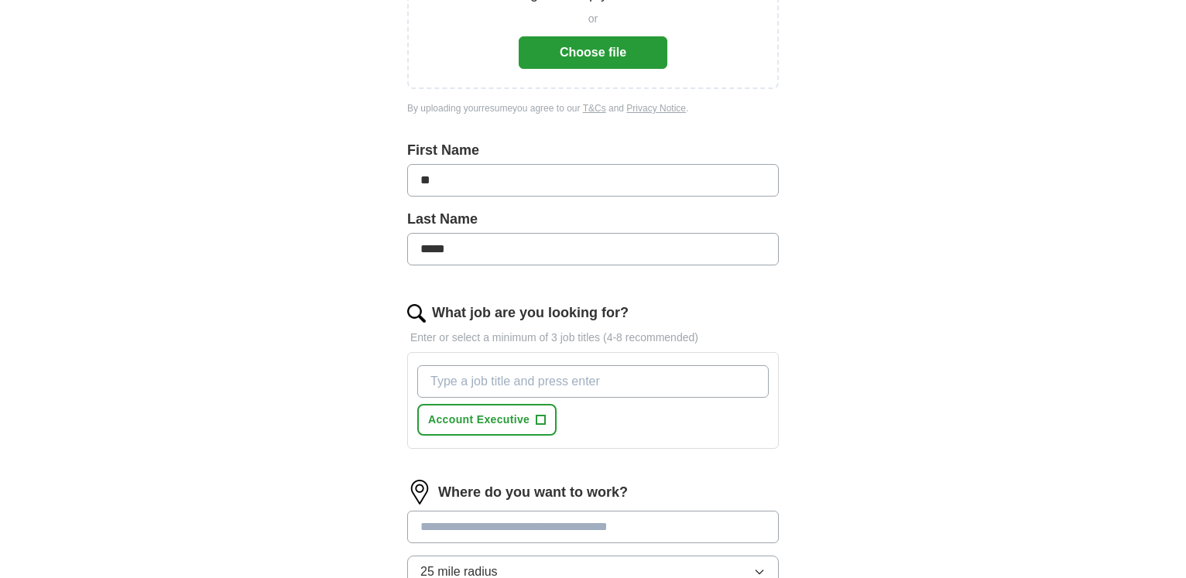
scroll to position [395, 0]
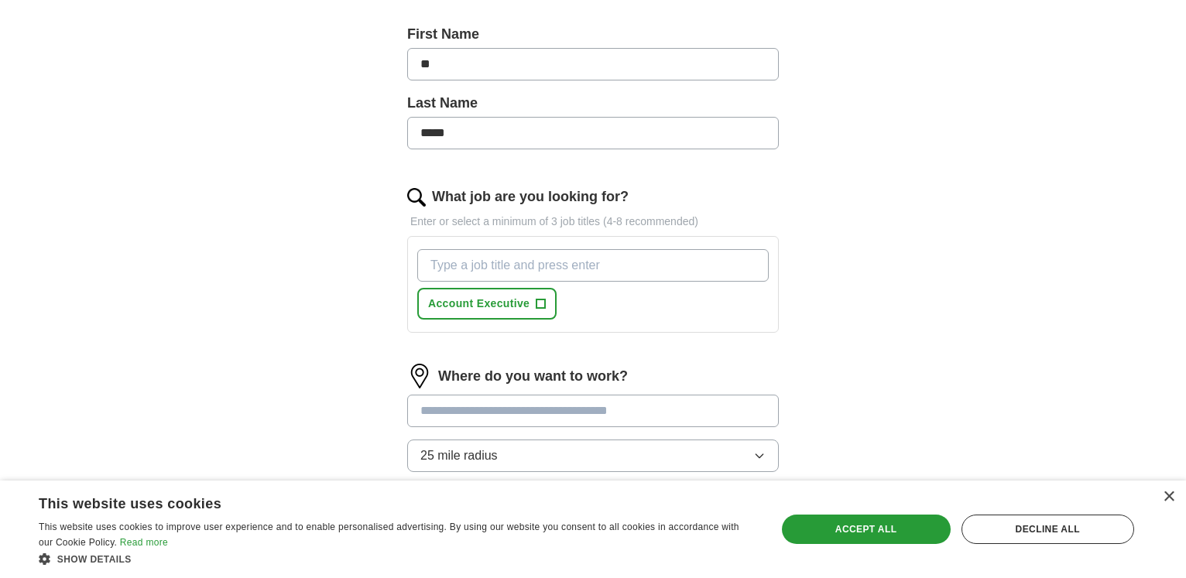
click at [520, 257] on input "What job are you looking for?" at bounding box center [592, 265] width 351 height 33
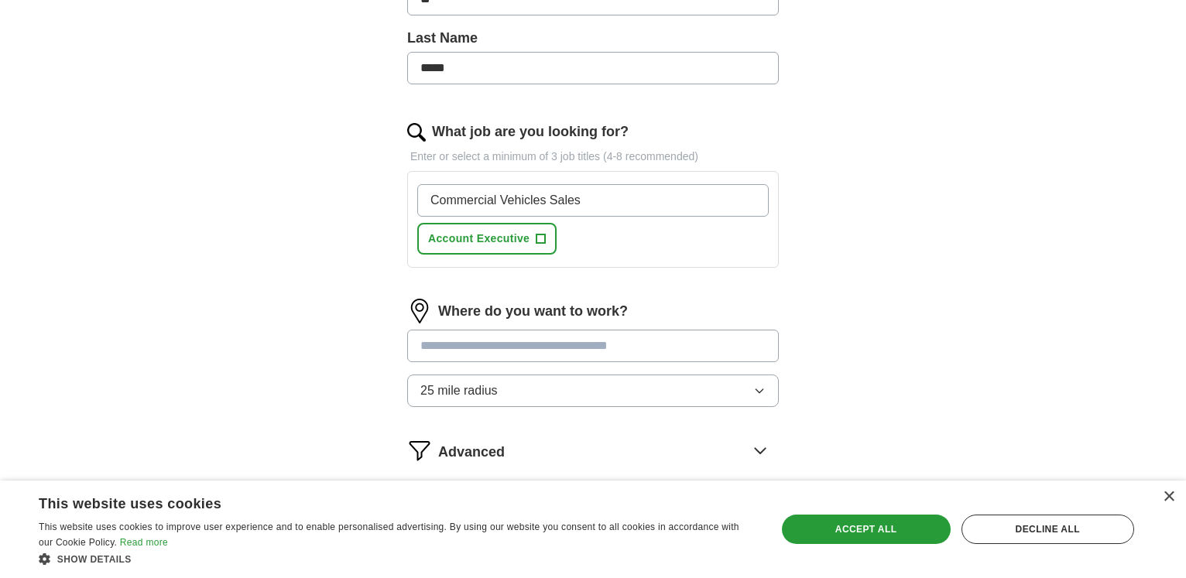
scroll to position [474, 0]
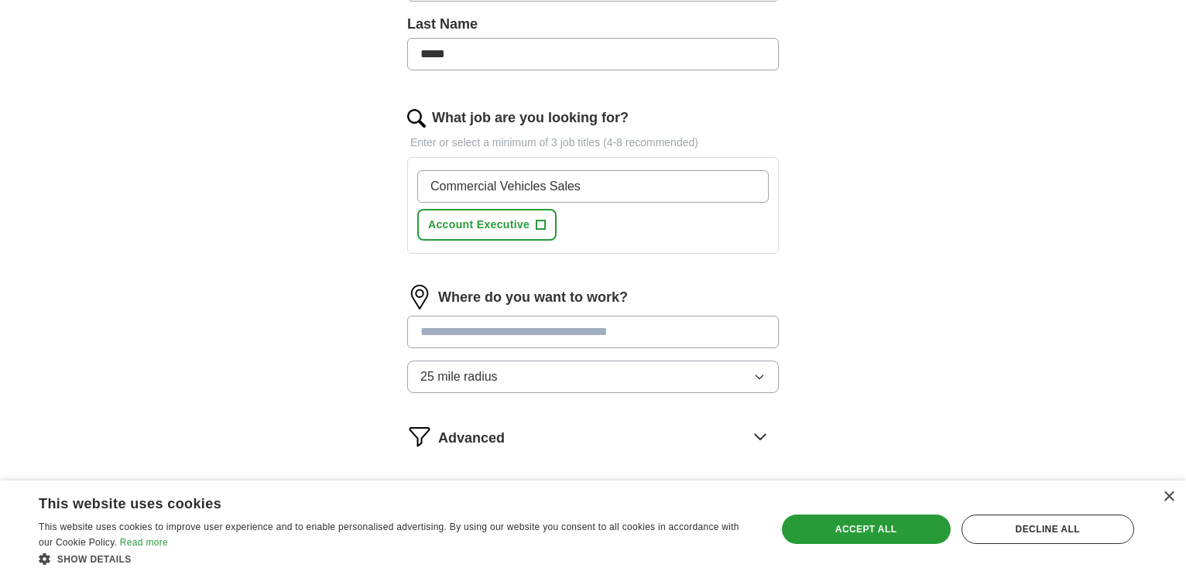
type input "Commercial Vehicles Sales"
click at [636, 331] on input "text" at bounding box center [593, 332] width 372 height 33
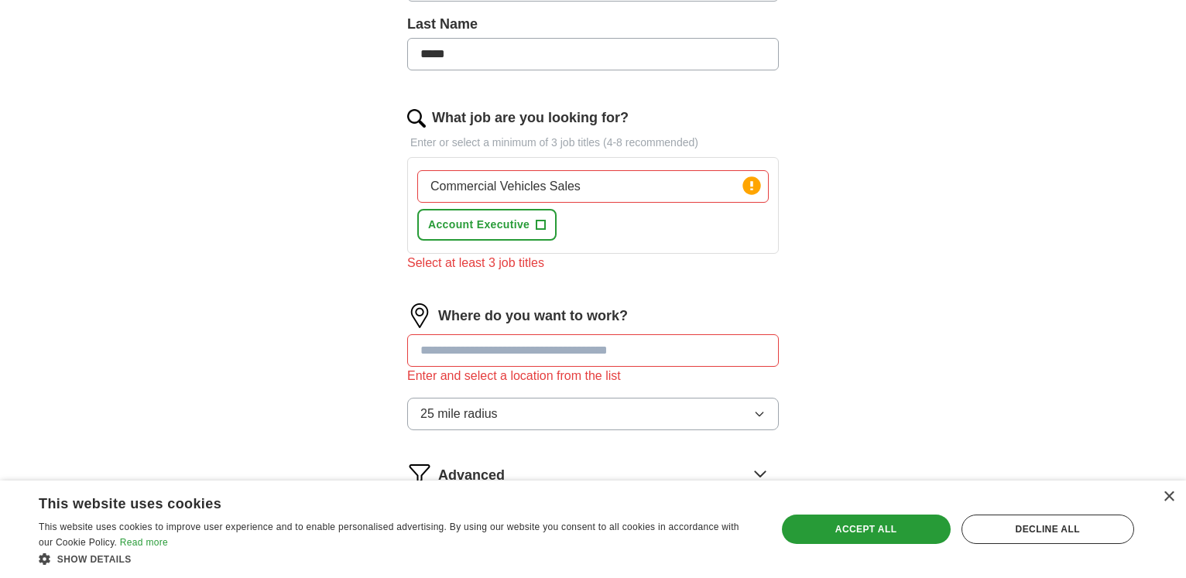
click at [608, 224] on div "Commercial Vehicles Sales Press return to add title Account Executive +" at bounding box center [593, 205] width 358 height 83
click at [526, 271] on div "Select at least 3 job titles" at bounding box center [593, 263] width 372 height 19
click at [756, 185] on circle at bounding box center [751, 185] width 18 height 18
click at [649, 230] on div "Commercial Vehicles Sales Press return to add title Account Executive +" at bounding box center [593, 205] width 358 height 83
click at [538, 270] on div "Select at least 3 job titles" at bounding box center [593, 263] width 372 height 19
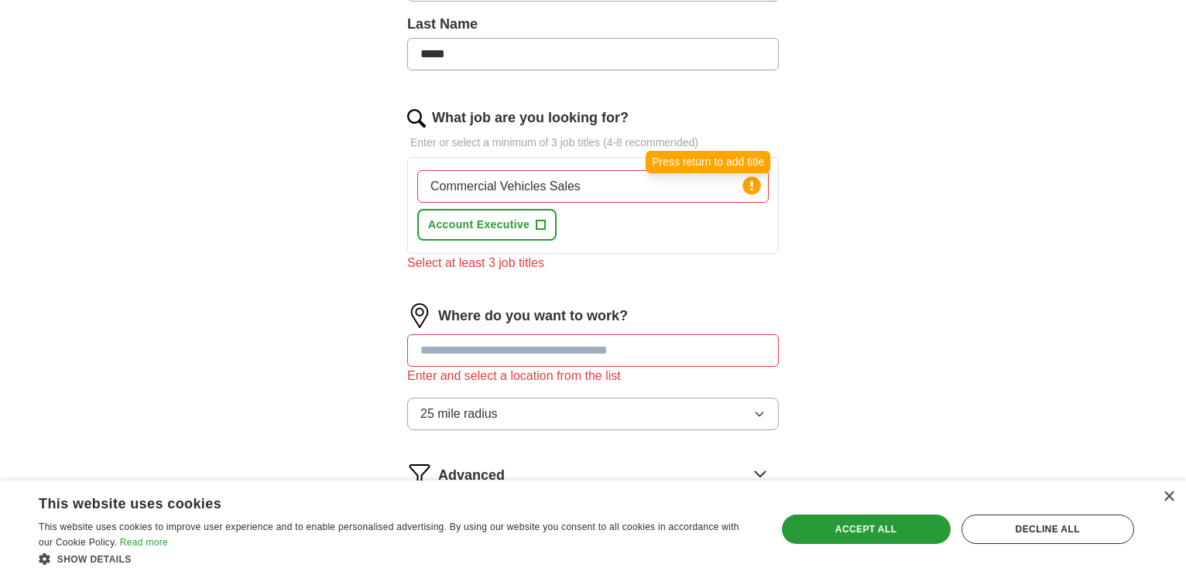
click at [754, 187] on circle at bounding box center [751, 185] width 18 height 18
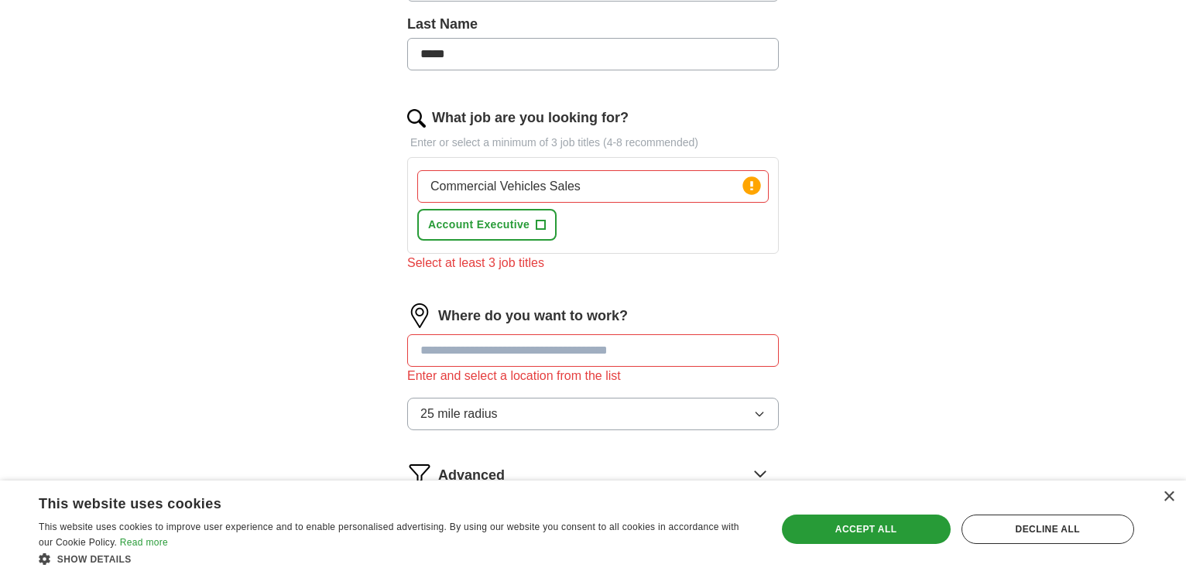
click at [753, 190] on circle at bounding box center [751, 185] width 18 height 18
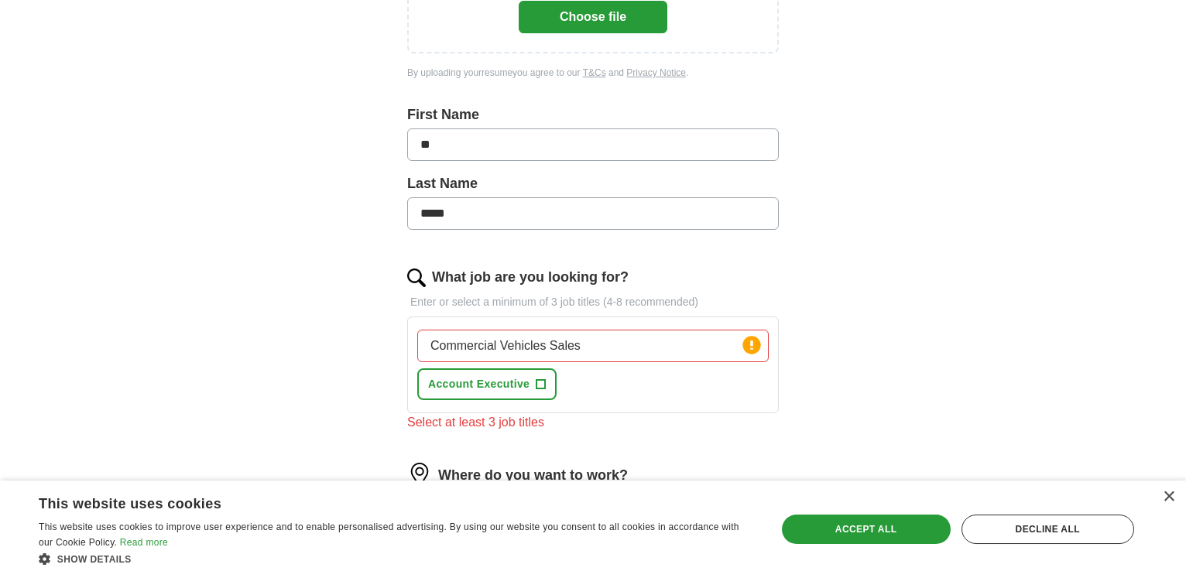
scroll to position [0, 0]
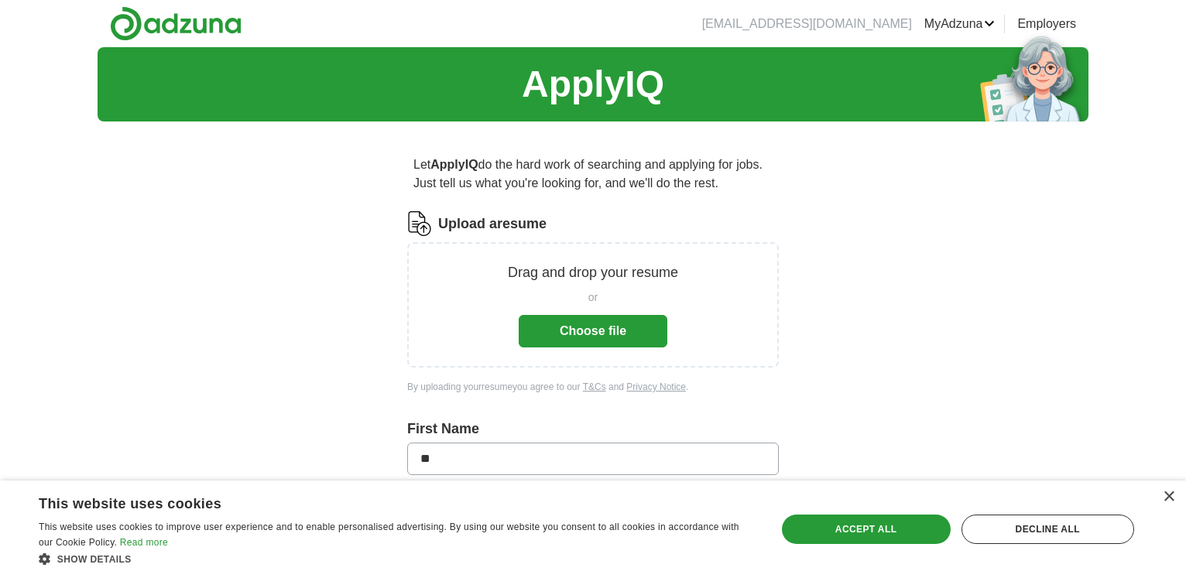
click at [603, 334] on button "Choose file" at bounding box center [593, 331] width 149 height 33
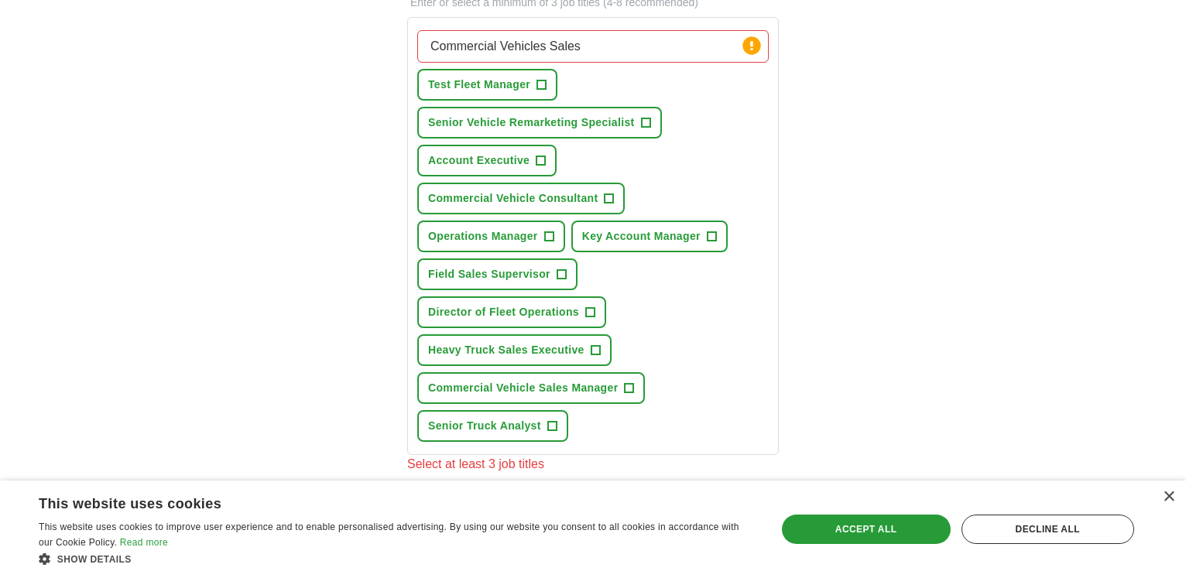
scroll to position [632, 0]
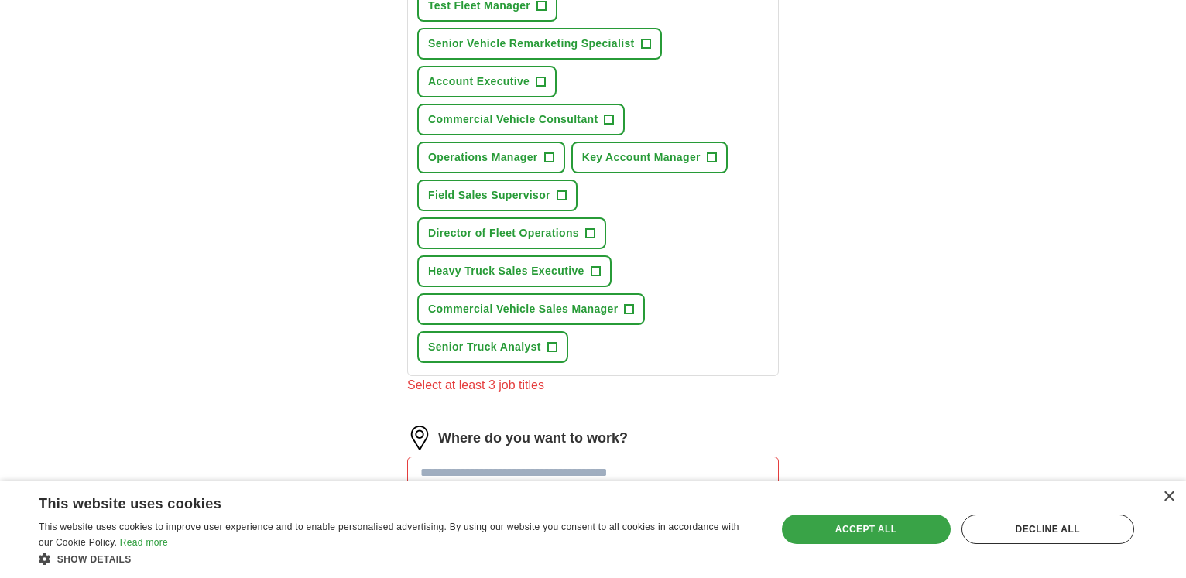
click at [878, 525] on div "Accept all" at bounding box center [866, 529] width 169 height 29
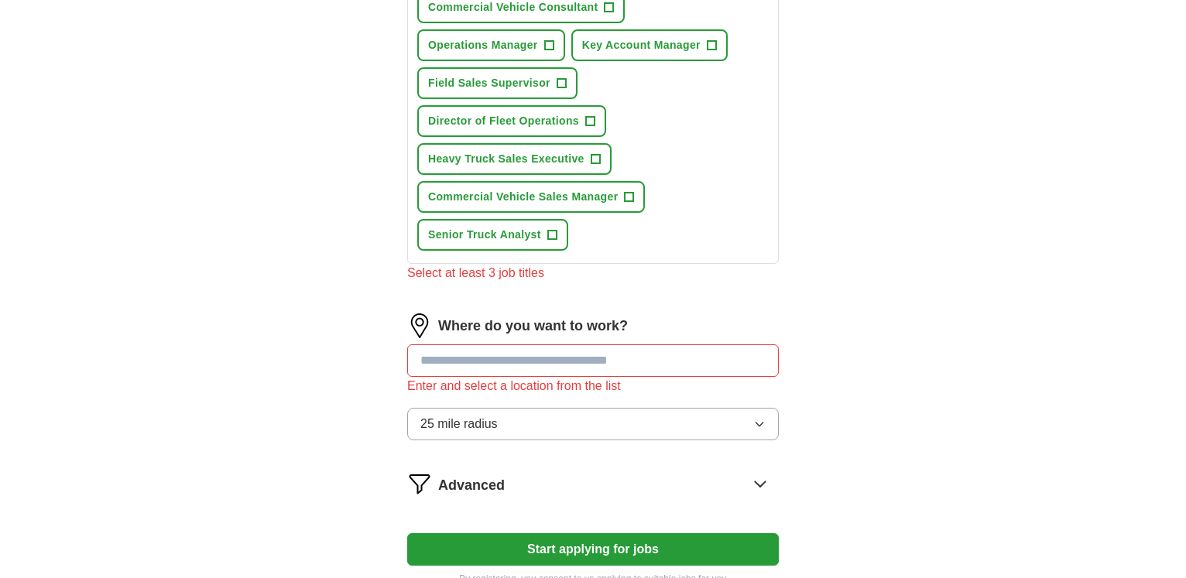
scroll to position [790, 0]
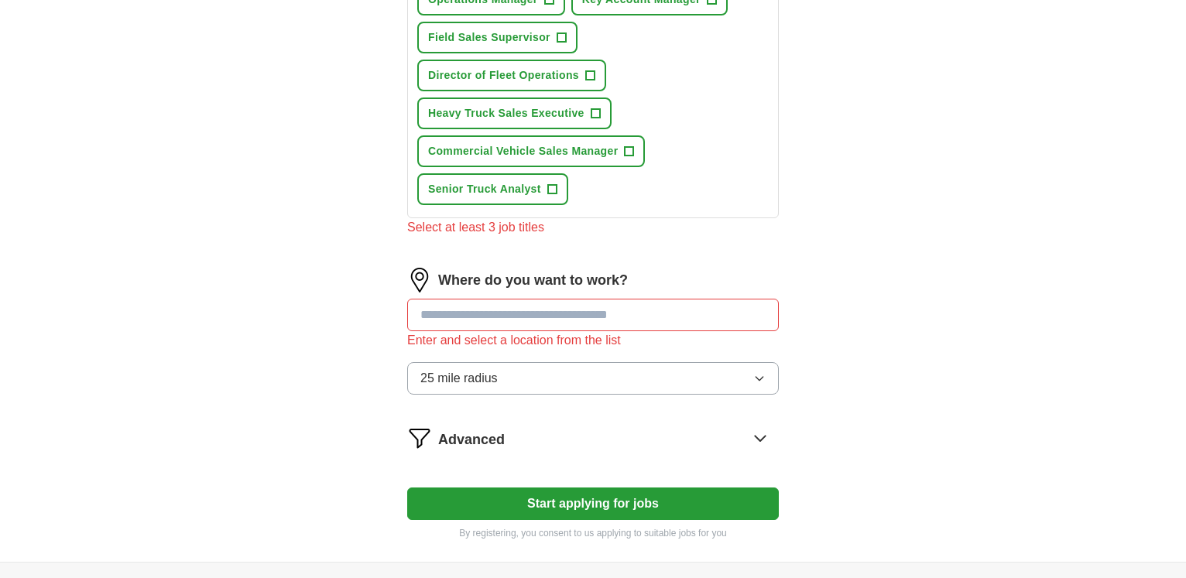
click at [615, 314] on input "text" at bounding box center [593, 315] width 372 height 33
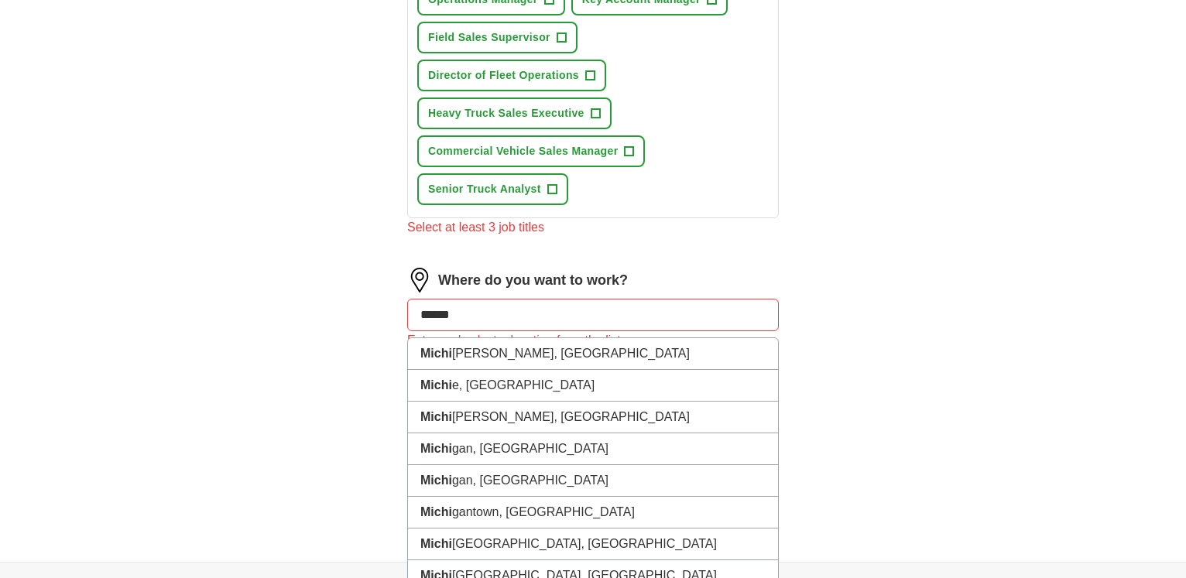
type input "*******"
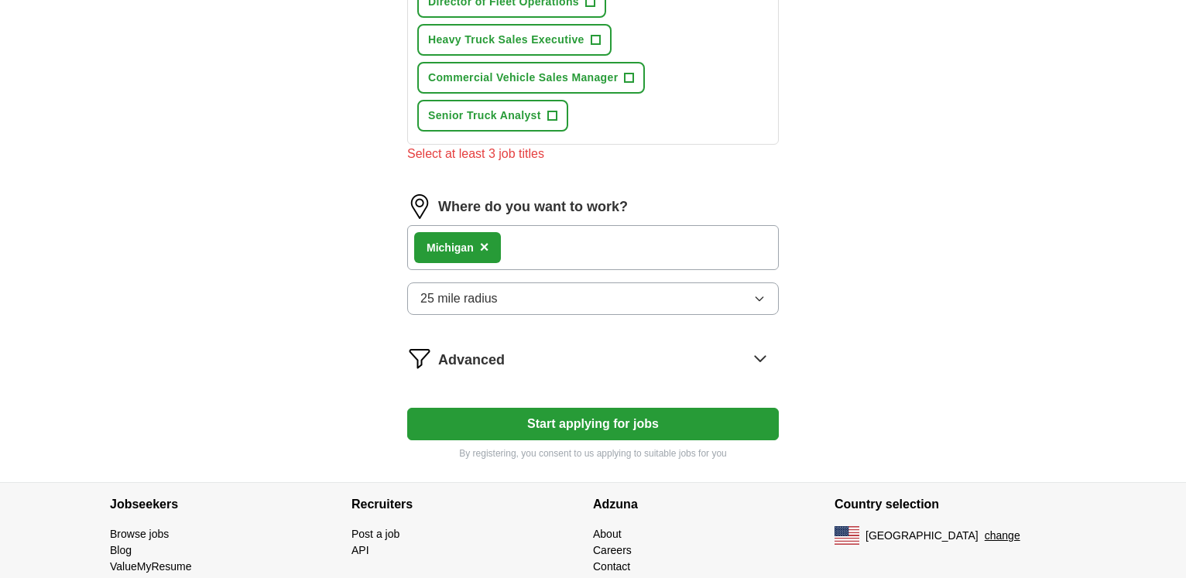
scroll to position [923, 0]
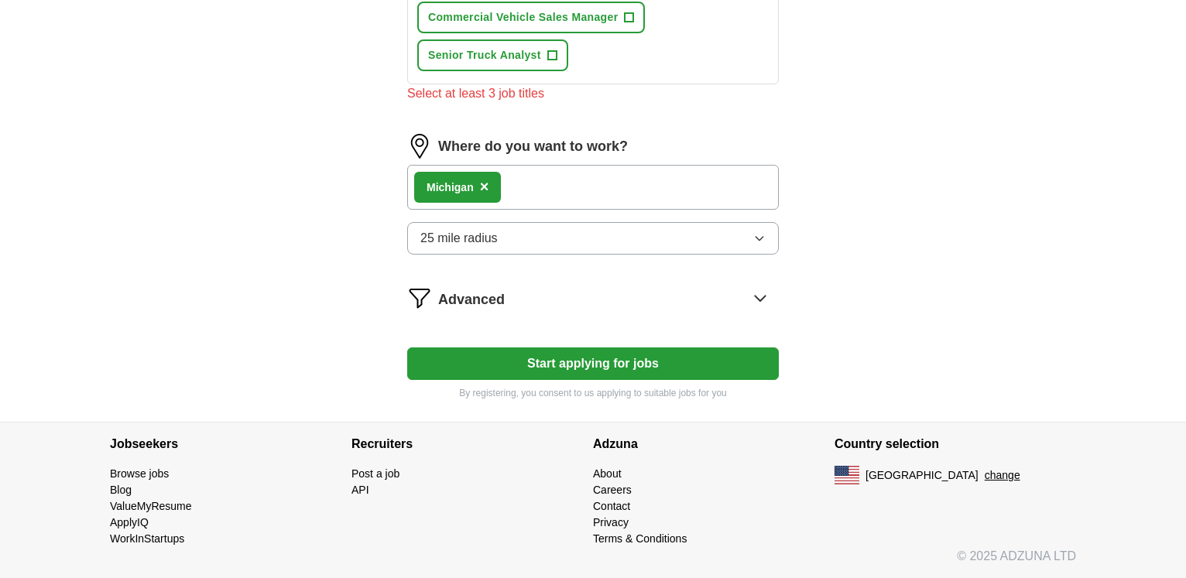
click at [596, 367] on button "Start applying for jobs" at bounding box center [593, 364] width 372 height 33
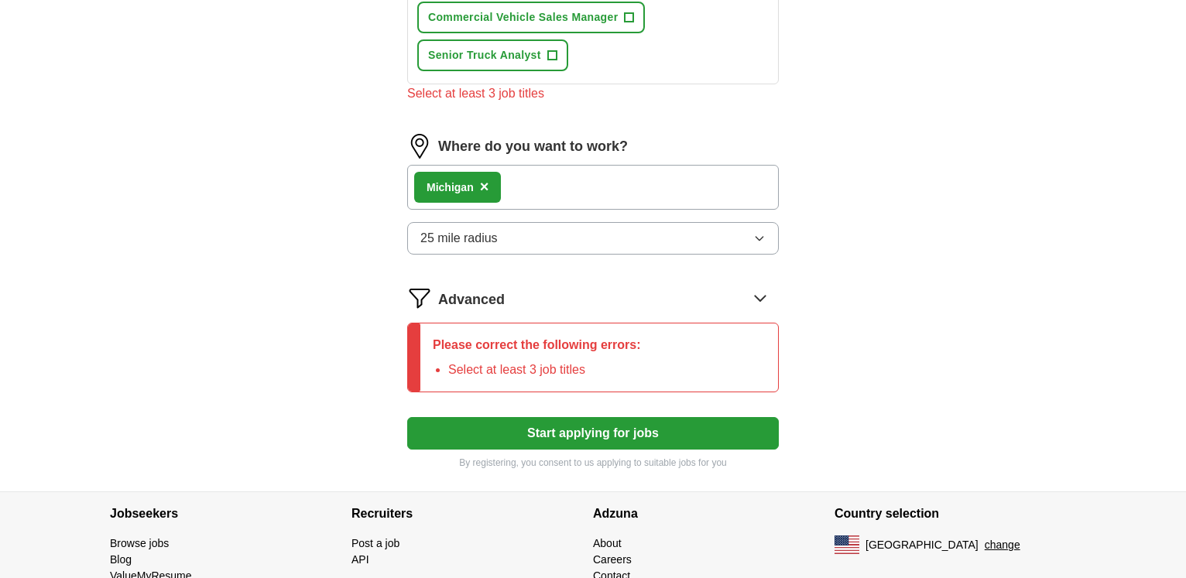
click at [623, 353] on p "Please correct the following errors:" at bounding box center [537, 345] width 208 height 19
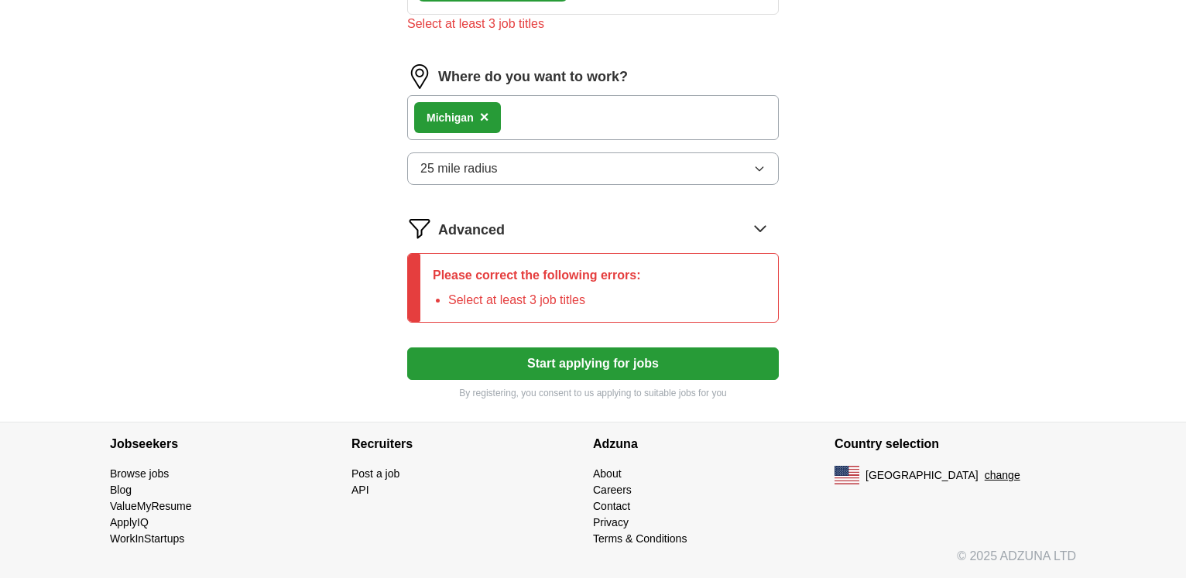
scroll to position [994, 0]
click at [757, 227] on icon at bounding box center [760, 228] width 10 height 5
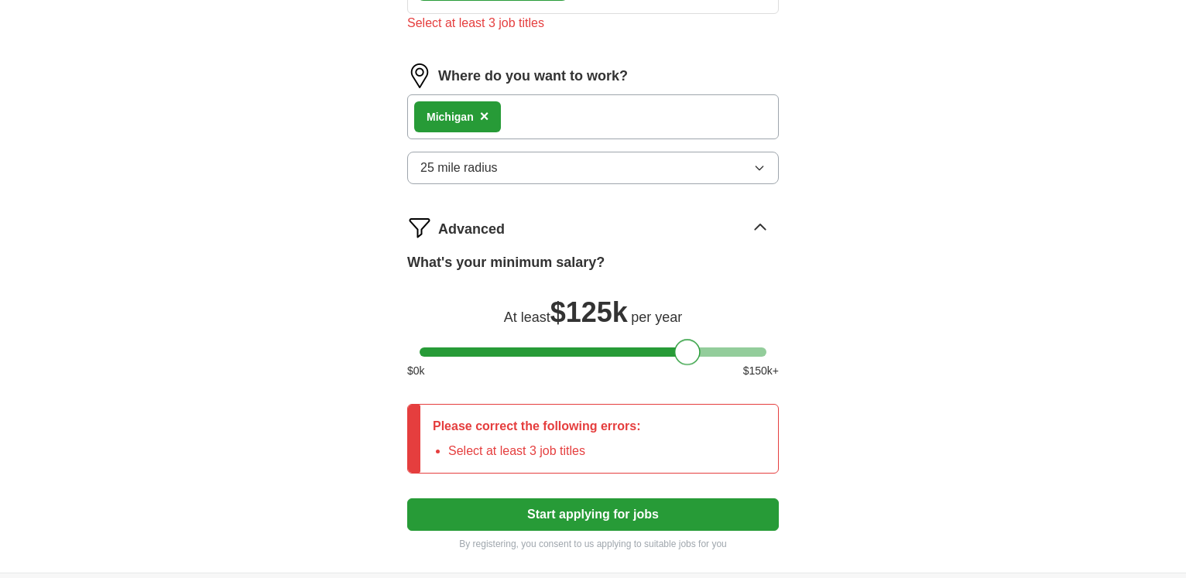
drag, startPoint x: 431, startPoint y: 356, endPoint x: 686, endPoint y: 355, distance: 254.7
click at [686, 355] on div at bounding box center [687, 352] width 26 height 26
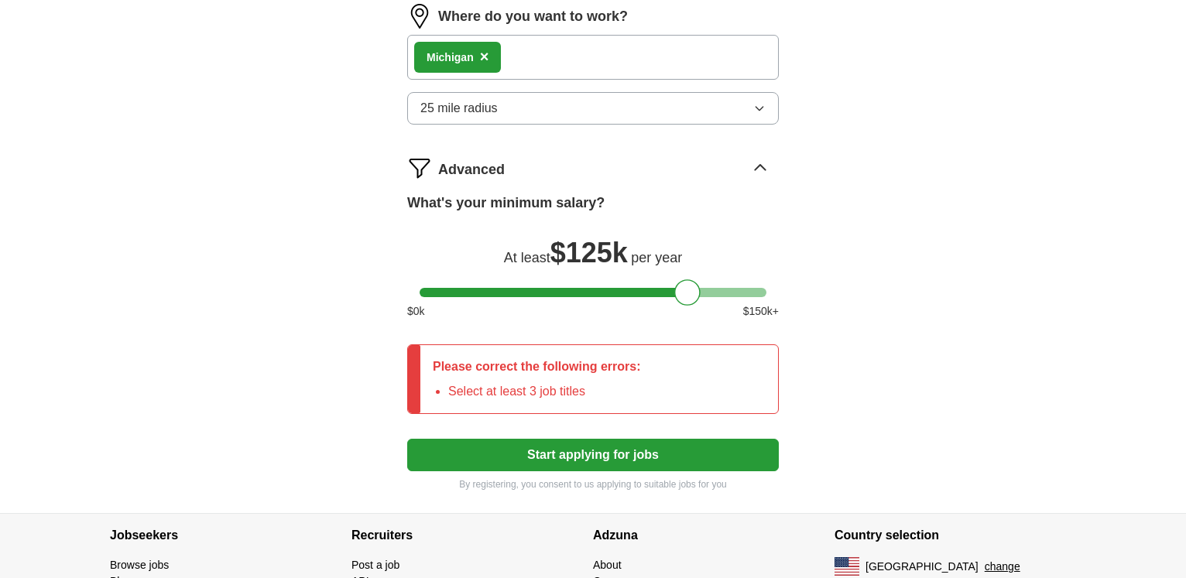
scroll to position [1067, 0]
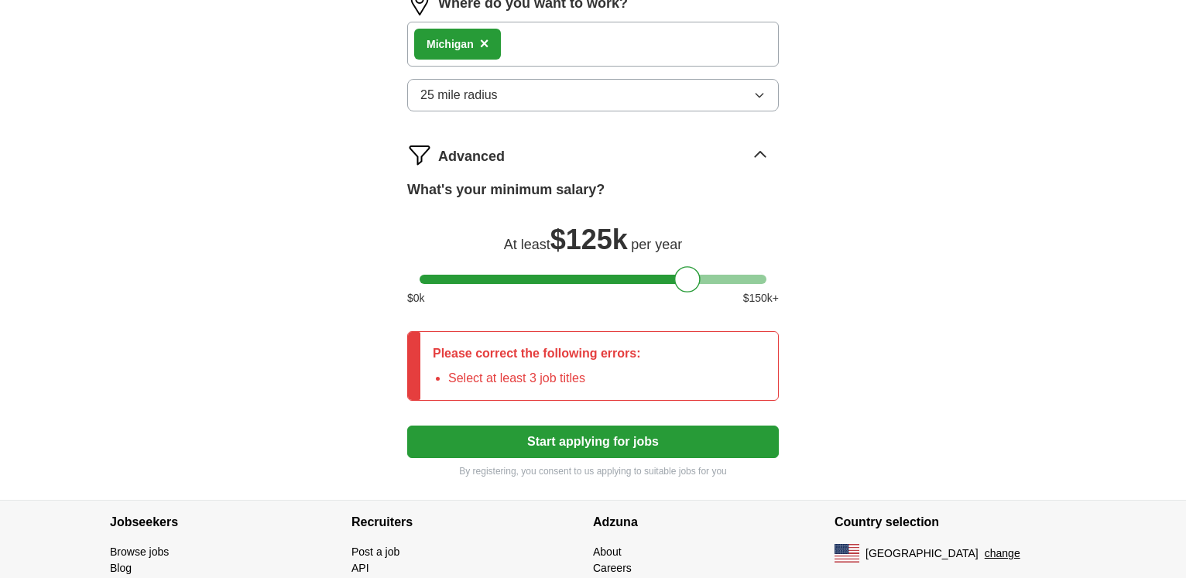
click at [574, 443] on button "Start applying for jobs" at bounding box center [593, 442] width 372 height 33
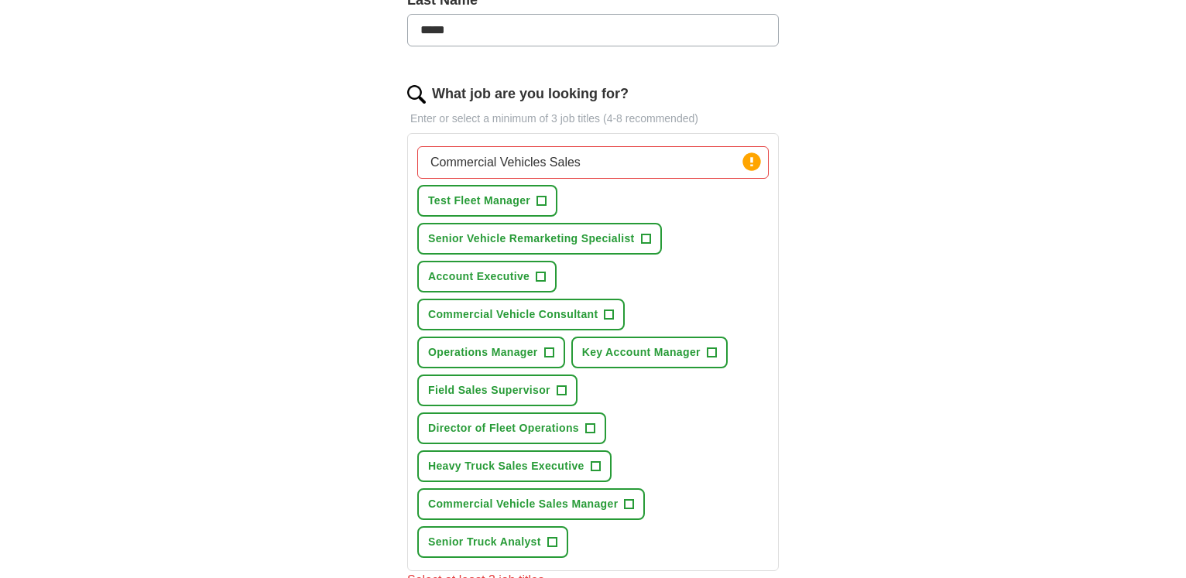
scroll to position [435, 0]
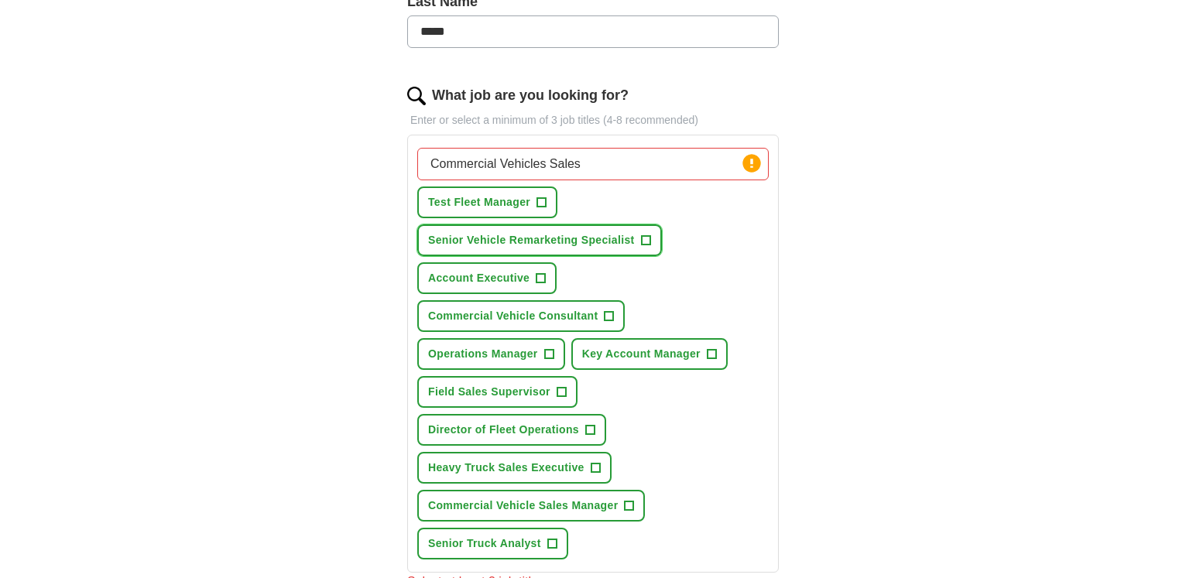
click at [647, 238] on span "+" at bounding box center [645, 241] width 9 height 12
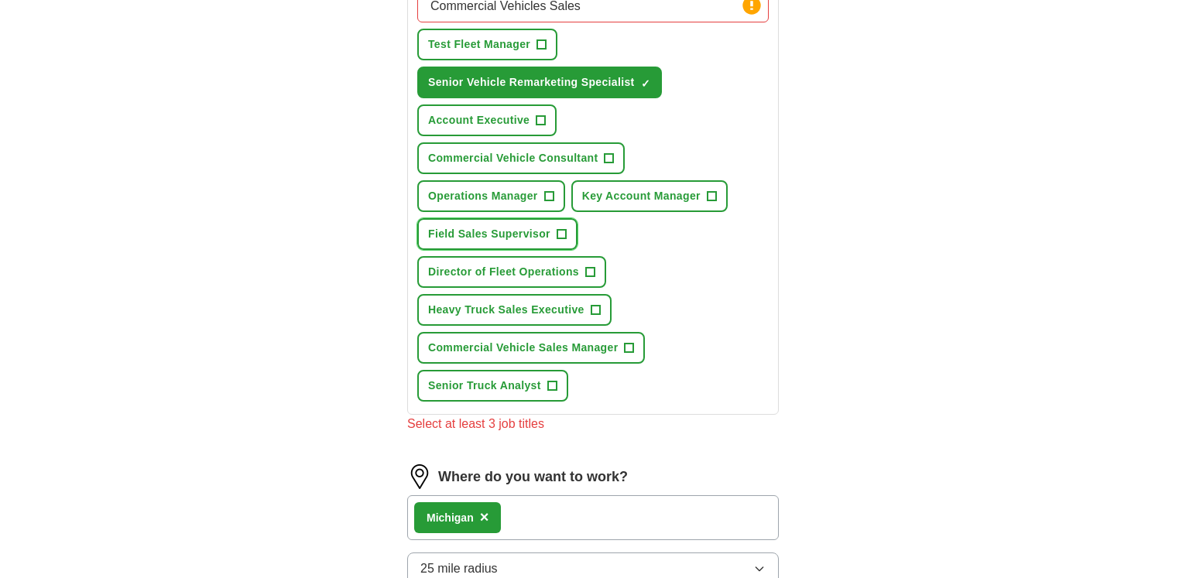
click at [564, 235] on span "+" at bounding box center [561, 234] width 9 height 12
click at [631, 344] on span "+" at bounding box center [629, 348] width 9 height 12
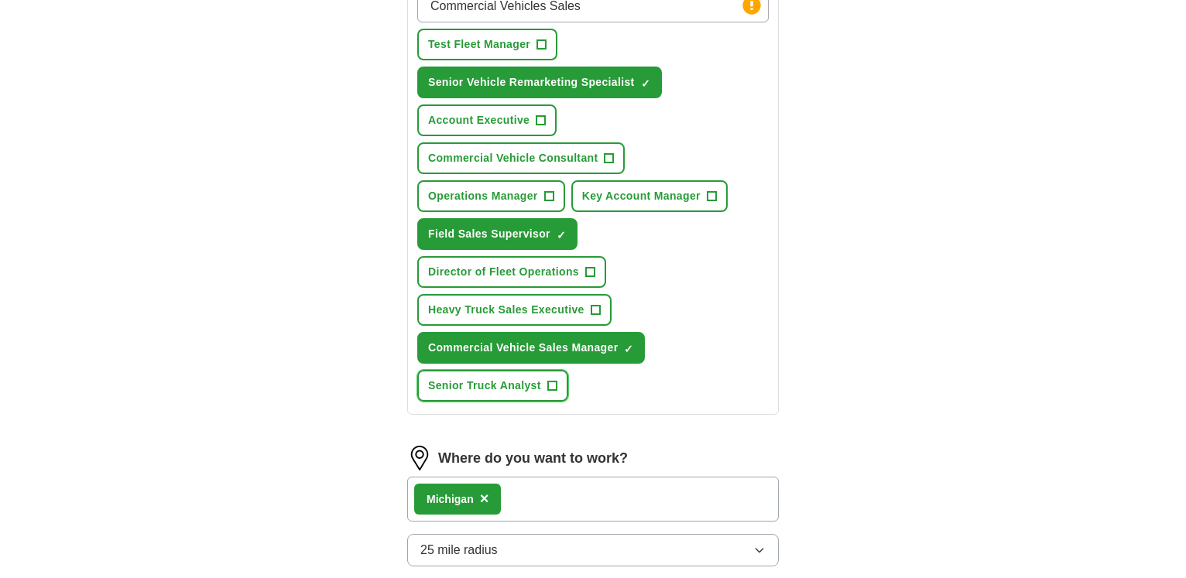
click at [550, 385] on span "+" at bounding box center [551, 386] width 9 height 12
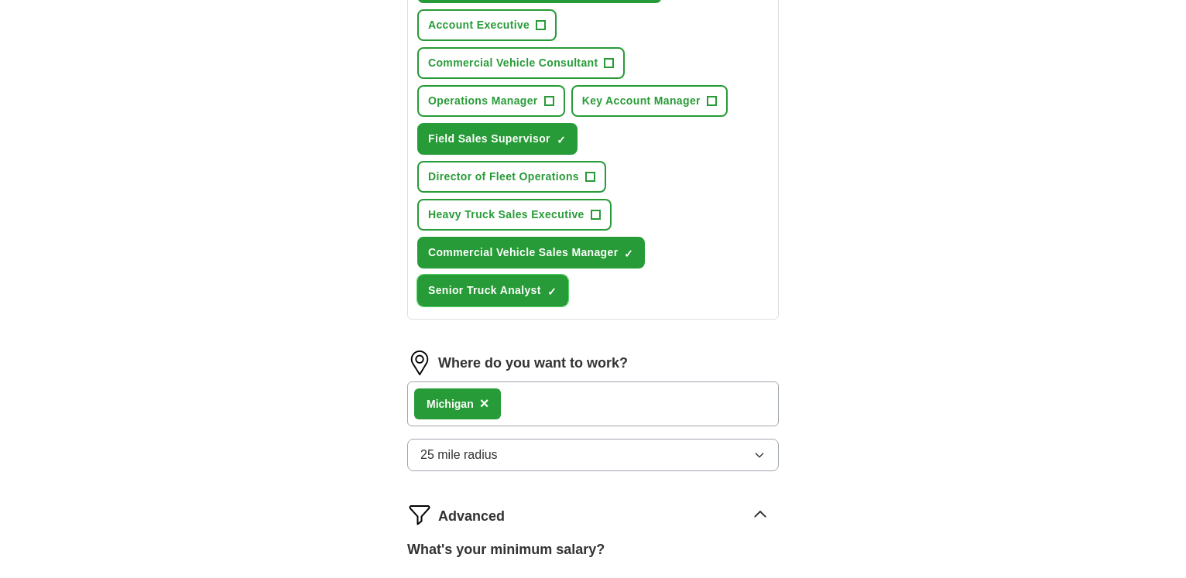
scroll to position [988, 0]
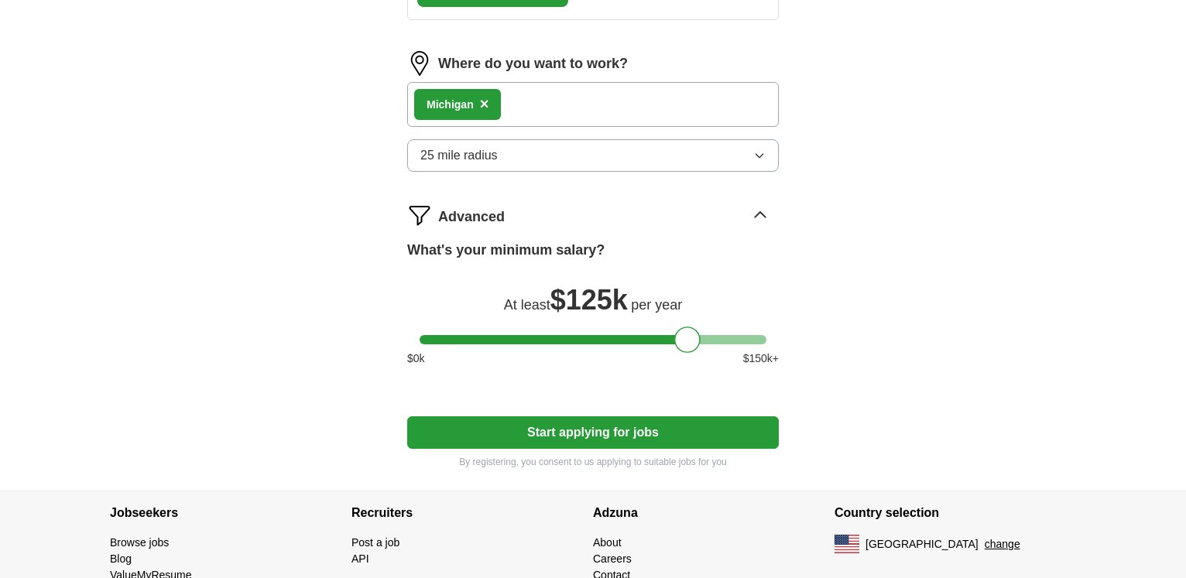
click at [601, 431] on button "Start applying for jobs" at bounding box center [593, 432] width 372 height 33
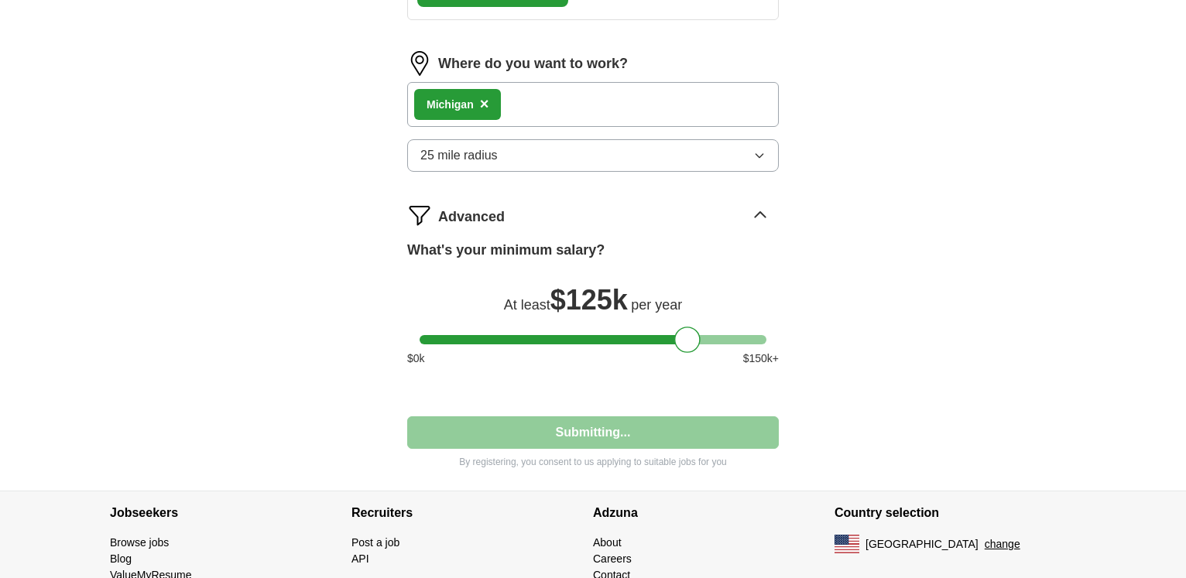
select select "**"
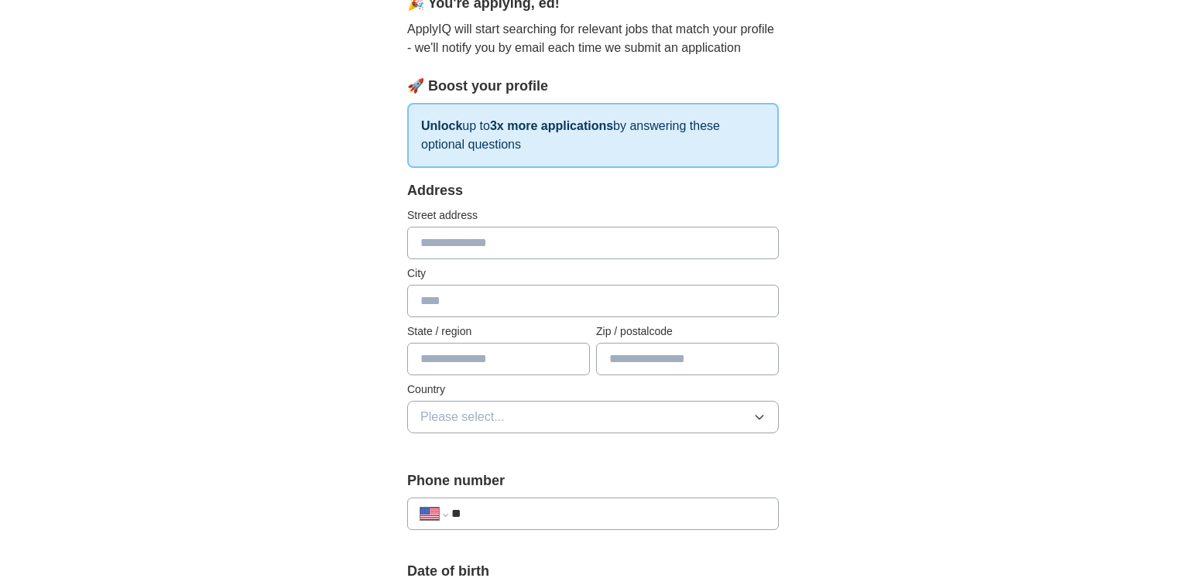
scroll to position [158, 0]
click at [564, 224] on div "Street address" at bounding box center [593, 232] width 372 height 52
click at [558, 242] on input "text" at bounding box center [593, 241] width 372 height 33
type input "**********"
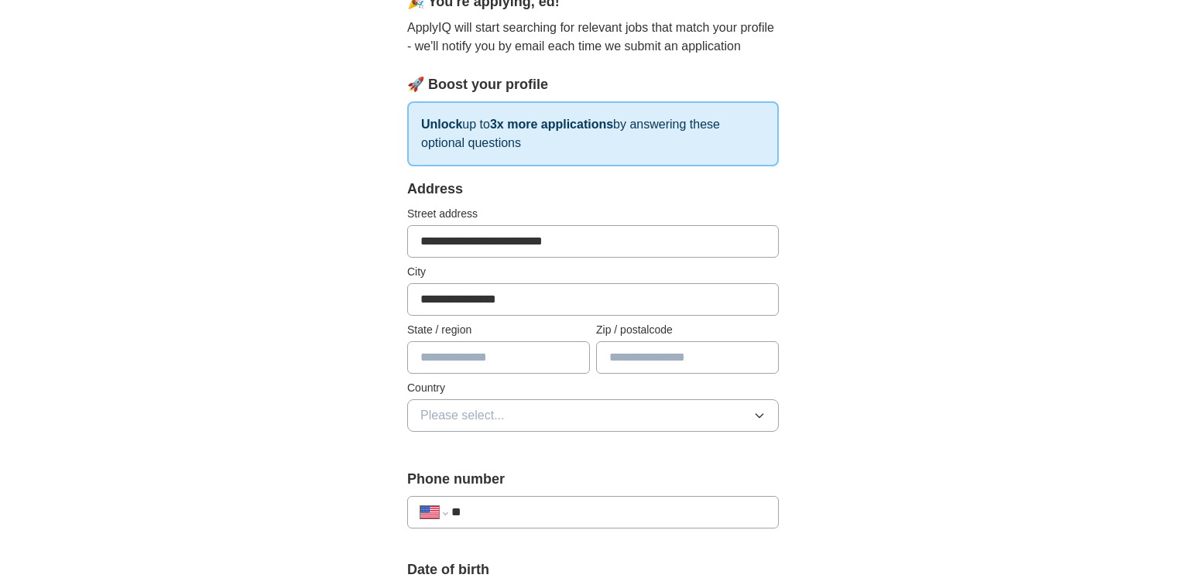
type input "**"
type input "*****"
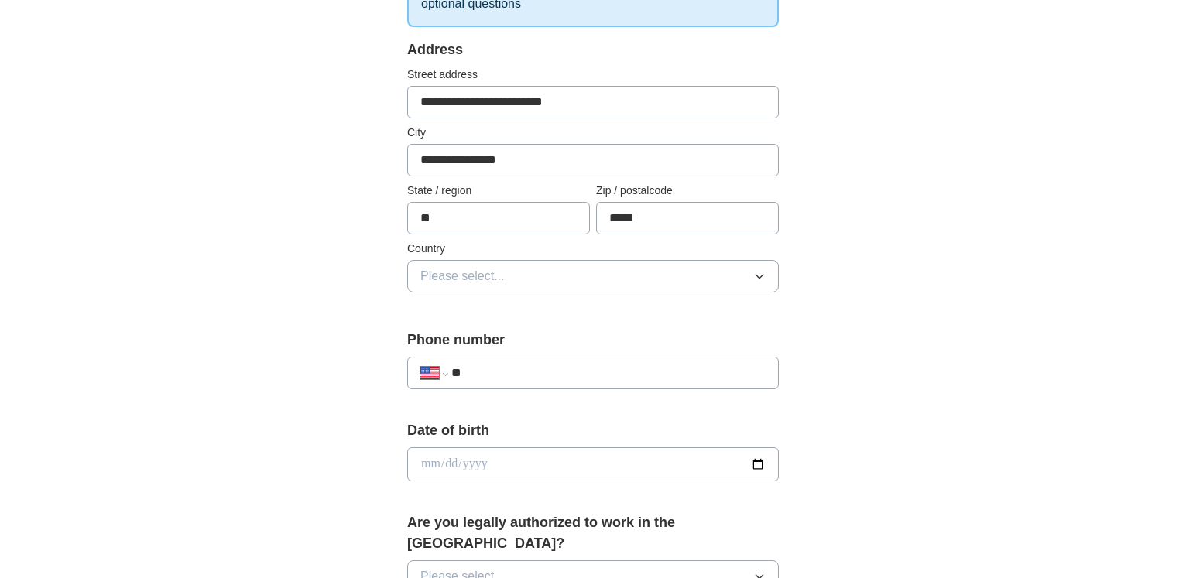
scroll to position [316, 0]
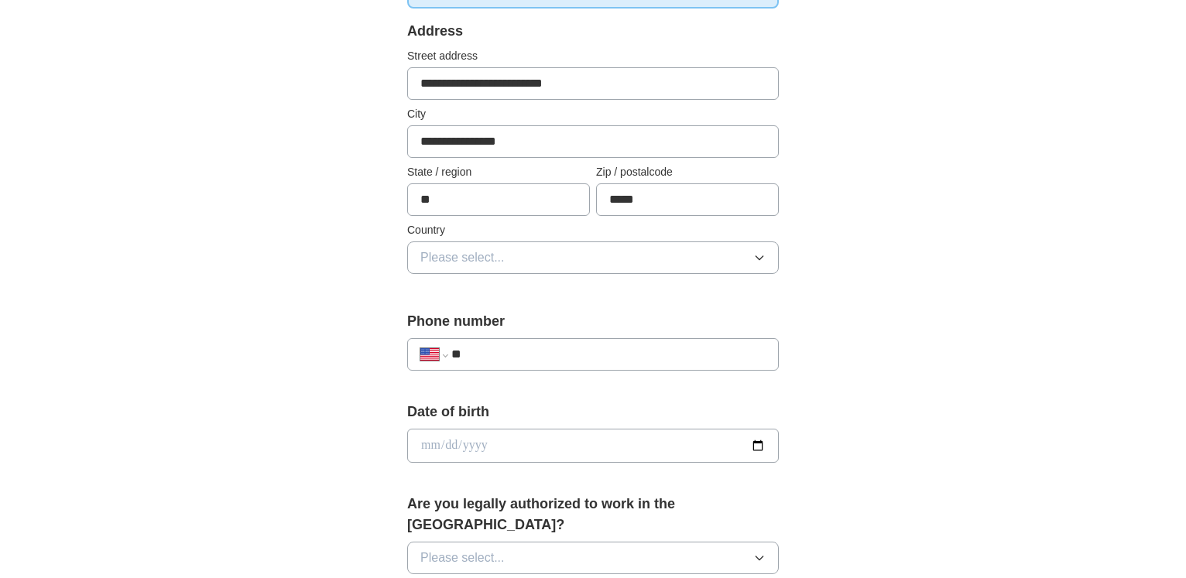
click at [757, 259] on icon "button" at bounding box center [759, 258] width 12 height 12
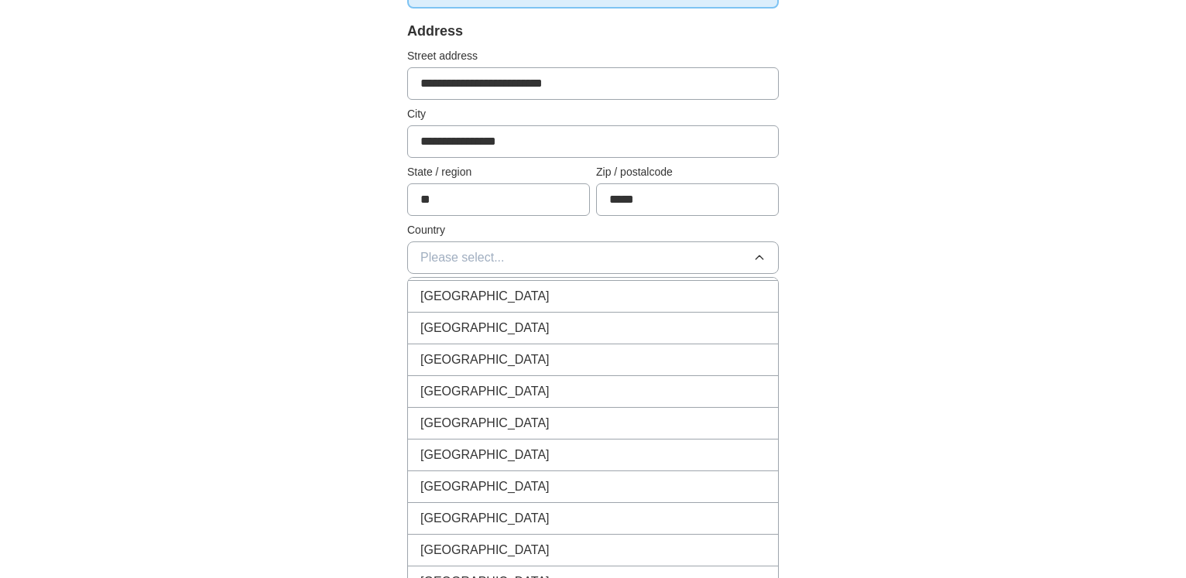
scroll to position [0, 0]
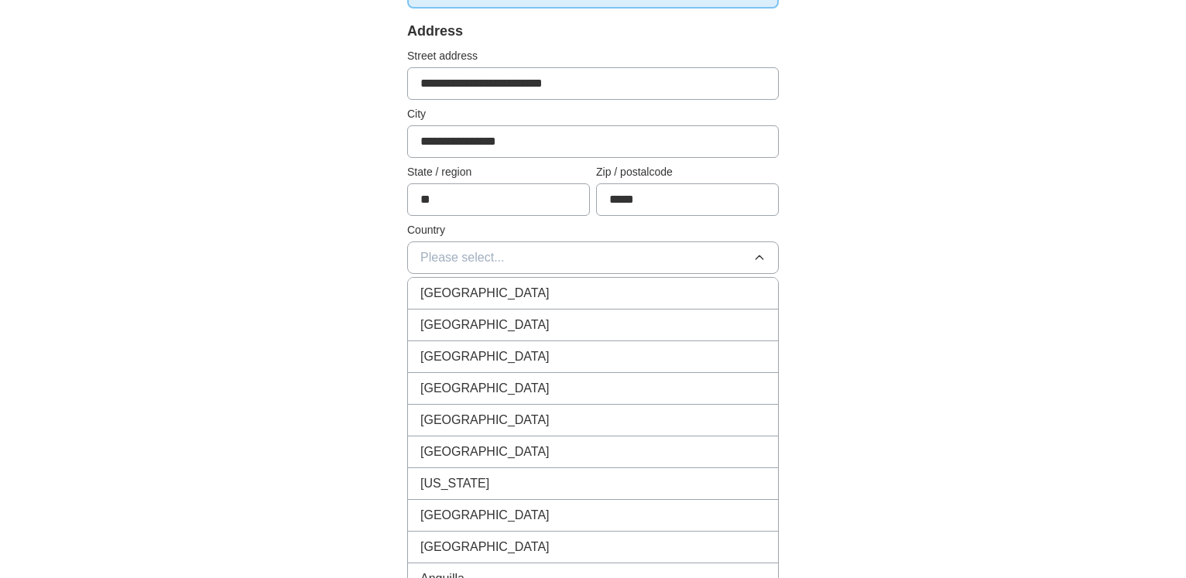
click at [495, 331] on span "[GEOGRAPHIC_DATA]" at bounding box center [484, 325] width 129 height 19
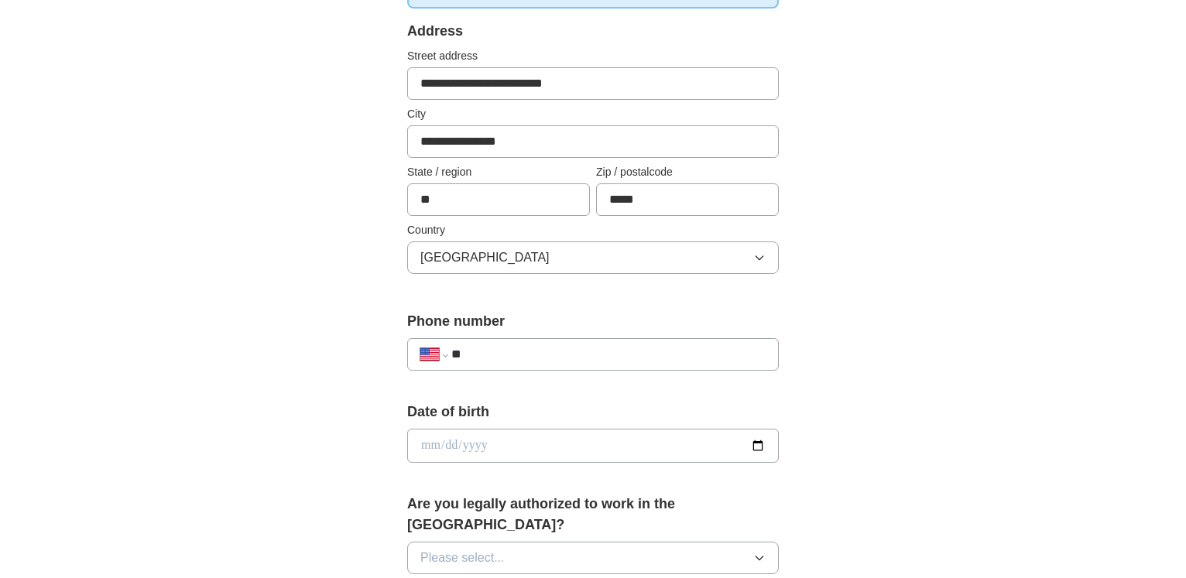
click at [529, 361] on input "**" at bounding box center [608, 354] width 314 height 19
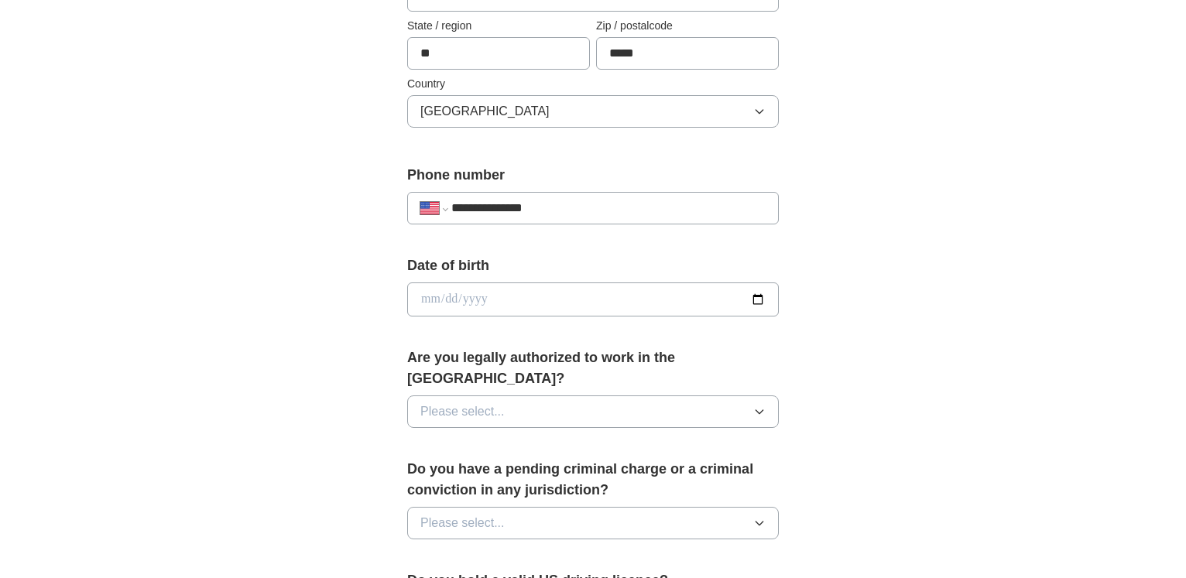
scroll to position [474, 0]
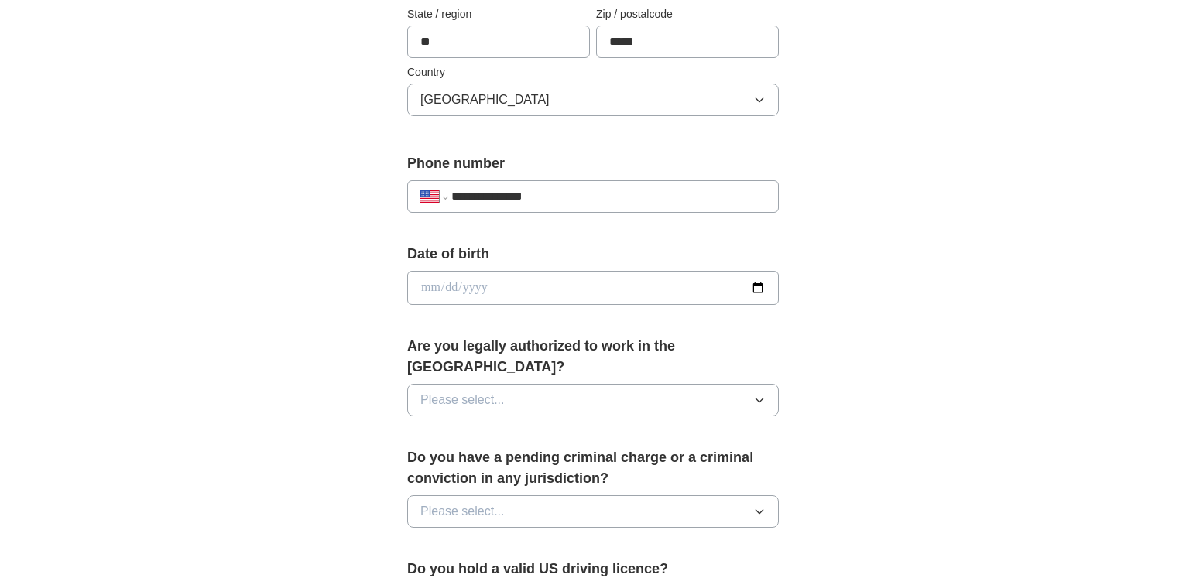
type input "**********"
click at [762, 394] on icon "button" at bounding box center [759, 400] width 12 height 12
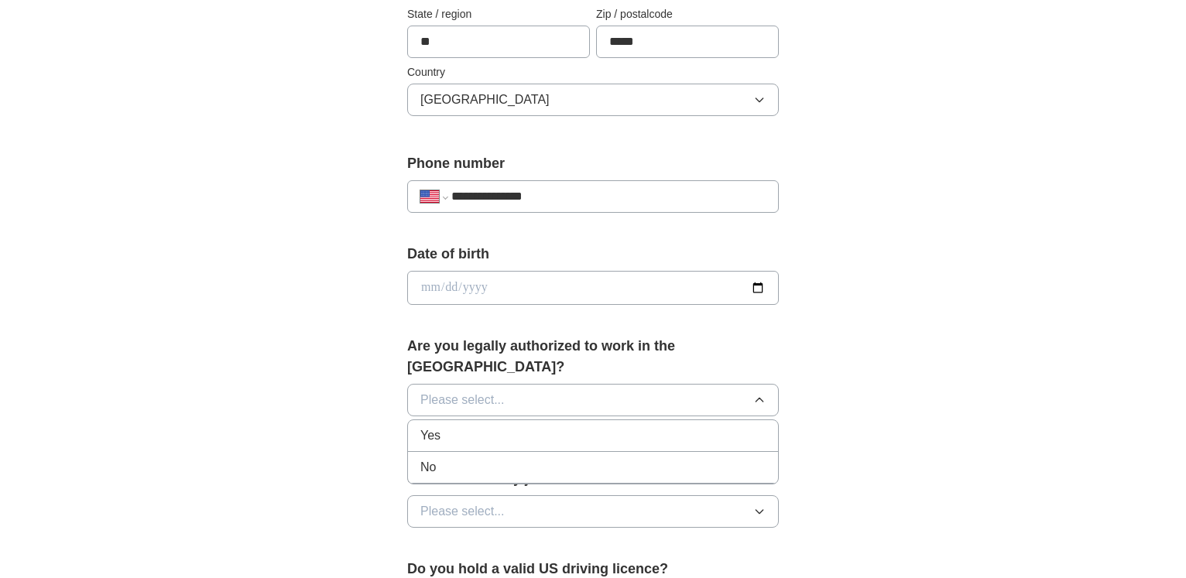
click at [519, 427] on div "Yes" at bounding box center [592, 436] width 345 height 19
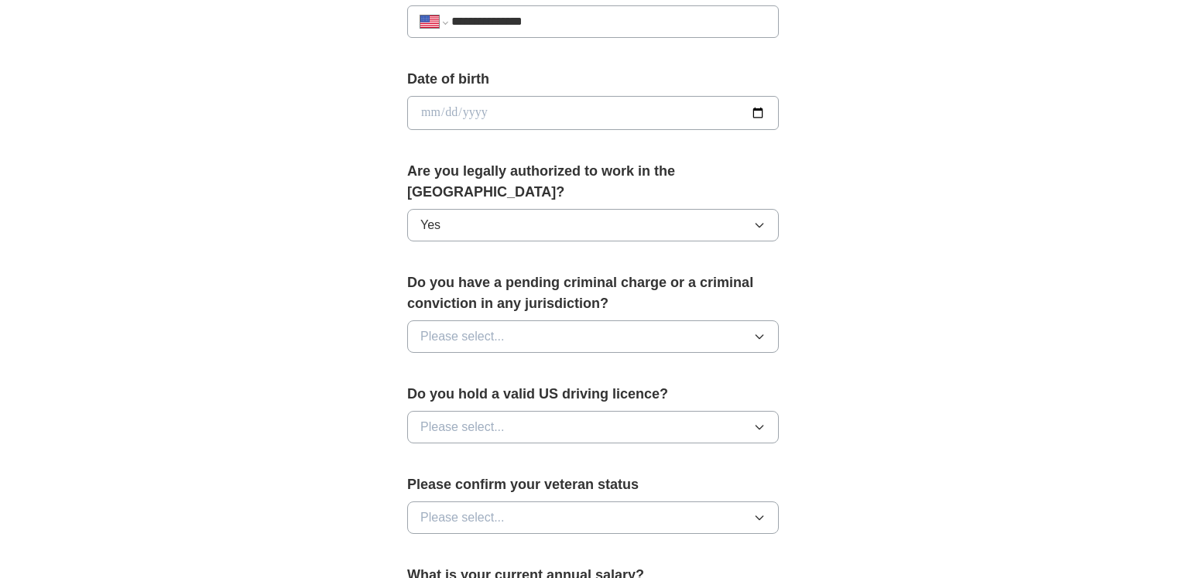
scroll to position [711, 0]
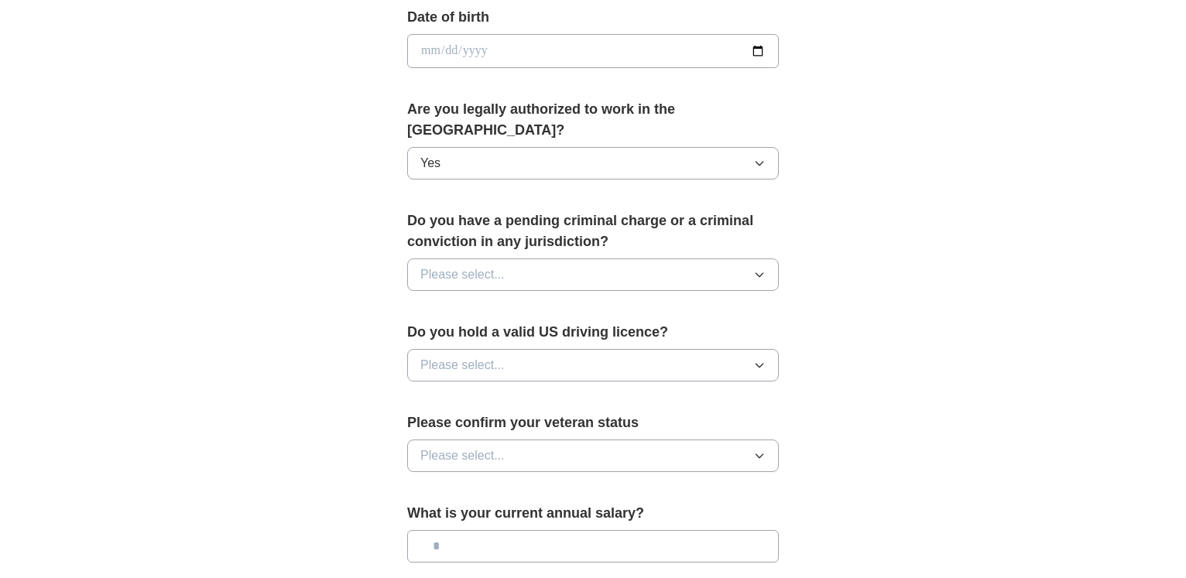
click at [762, 269] on icon "button" at bounding box center [759, 275] width 12 height 12
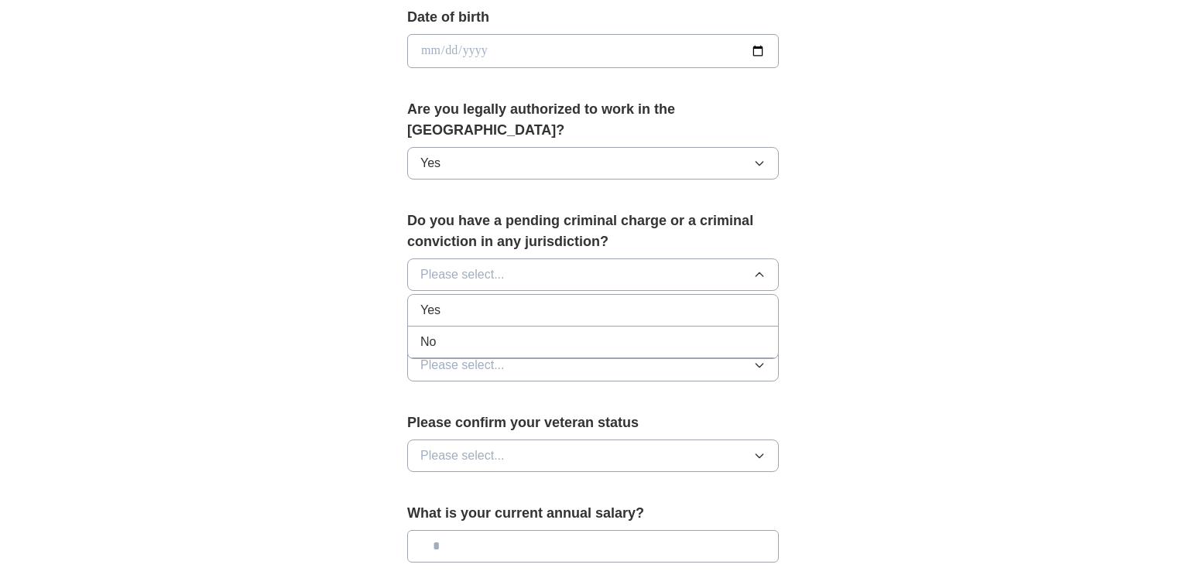
click at [474, 333] on div "No" at bounding box center [592, 342] width 345 height 19
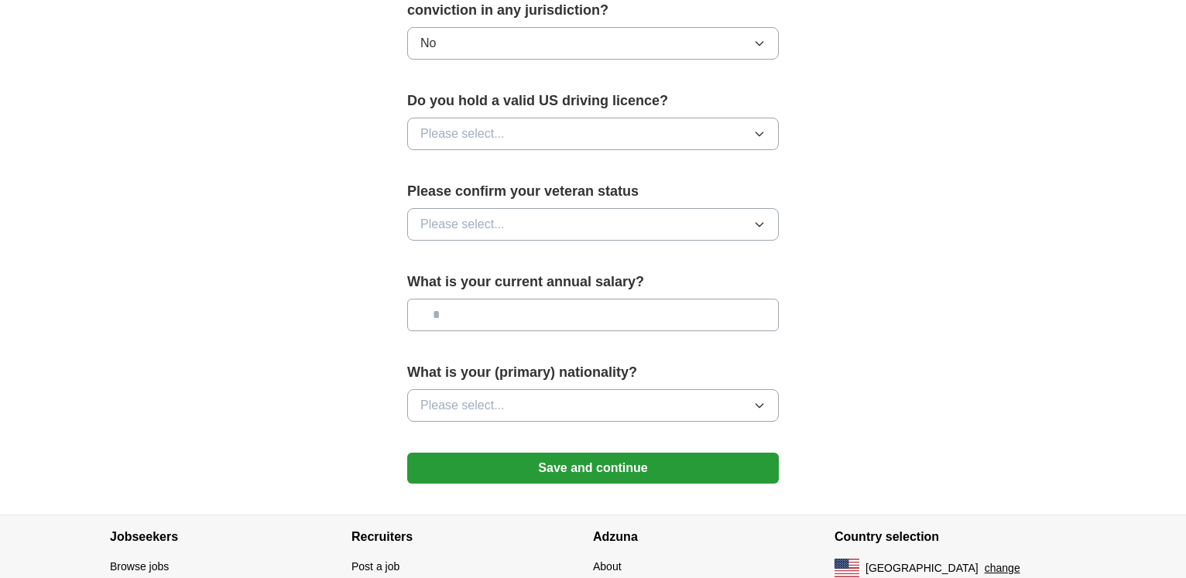
scroll to position [947, 0]
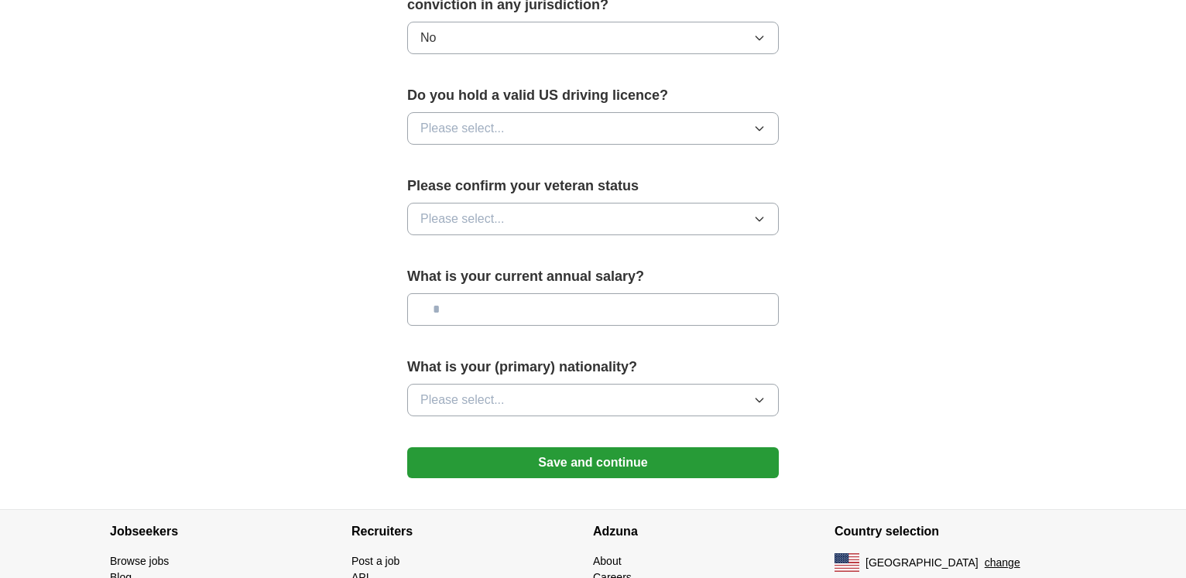
click at [762, 122] on icon "button" at bounding box center [759, 128] width 12 height 12
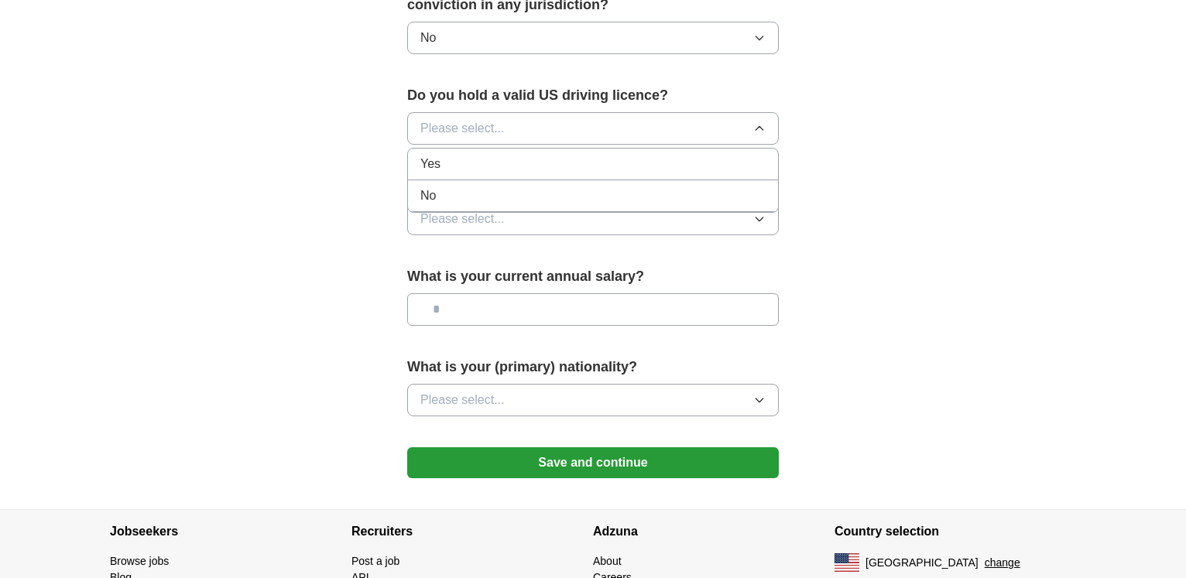
click at [505, 155] on div "Yes" at bounding box center [592, 164] width 345 height 19
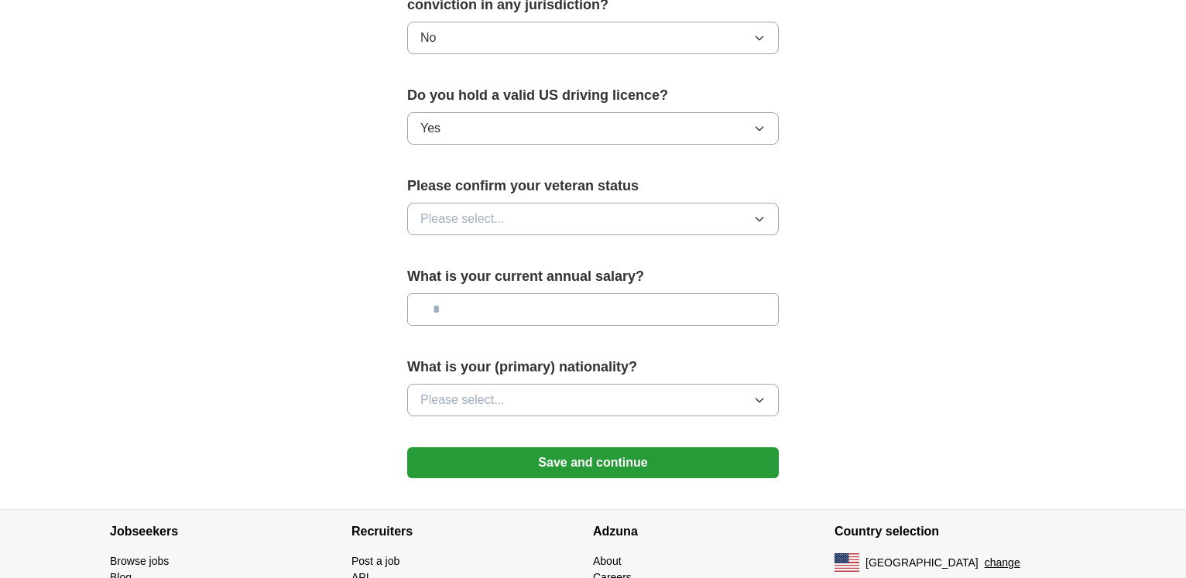
click at [761, 213] on icon "button" at bounding box center [759, 219] width 12 height 12
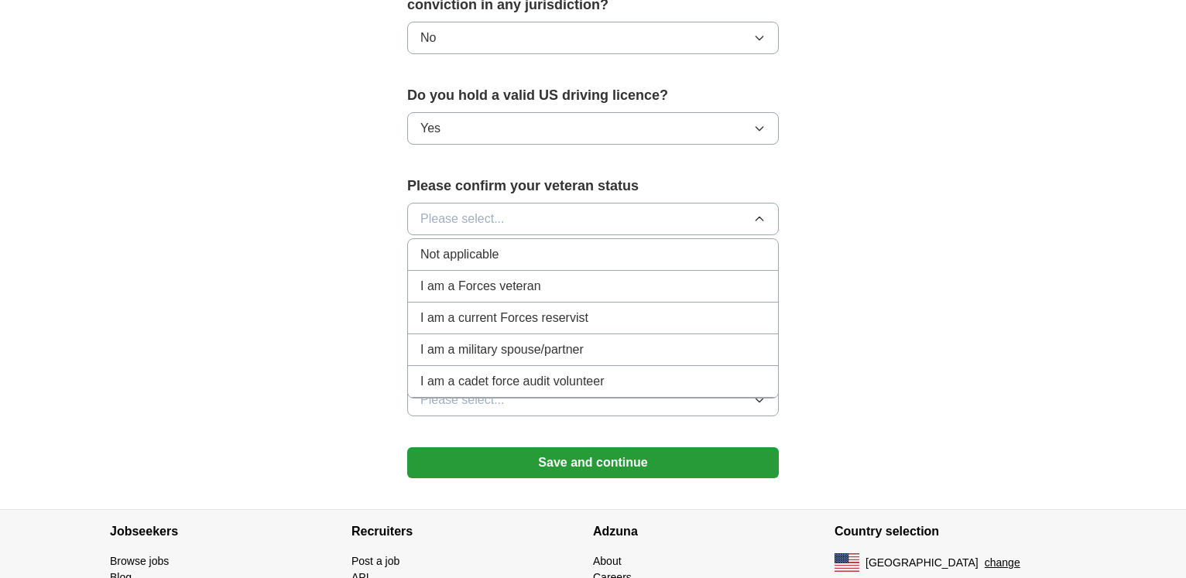
click at [515, 277] on span "I am a Forces veteran" at bounding box center [480, 286] width 121 height 19
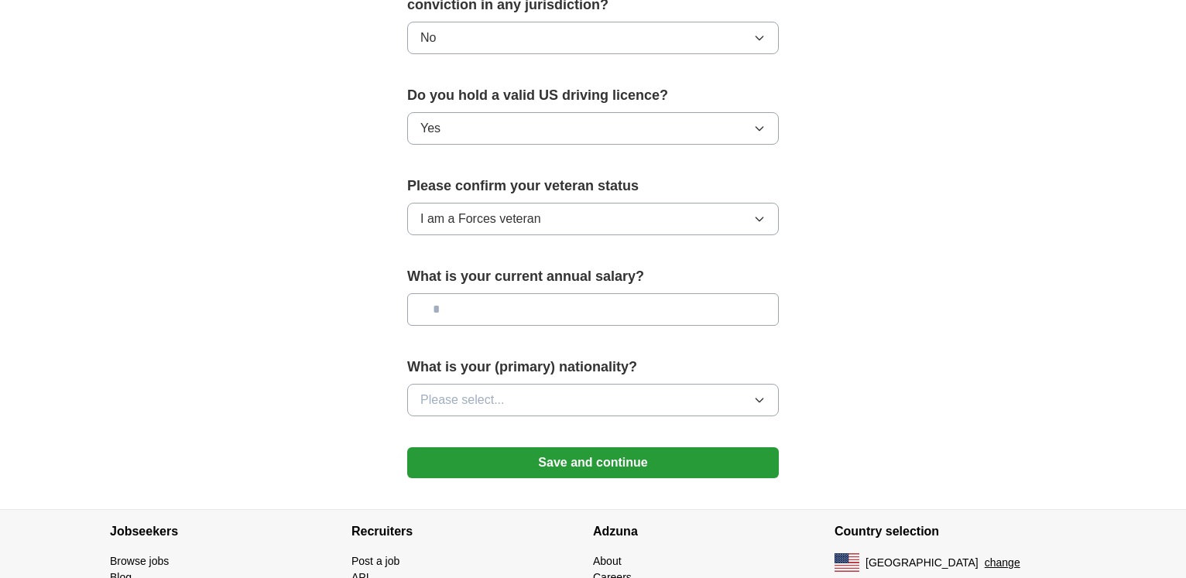
click at [528, 293] on input "text" at bounding box center [593, 309] width 372 height 33
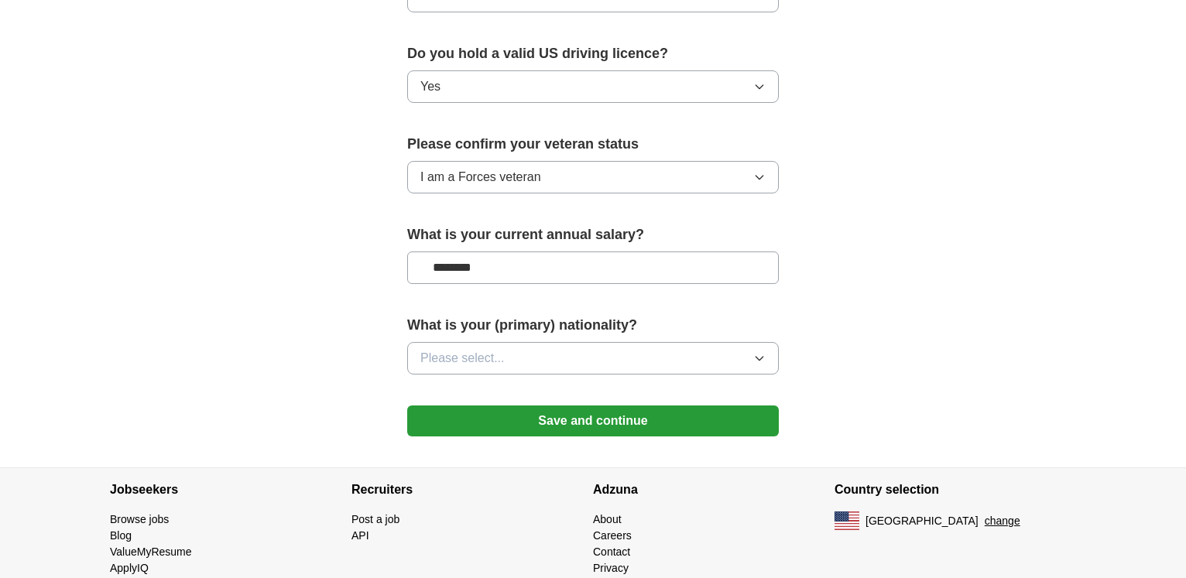
scroll to position [1012, 0]
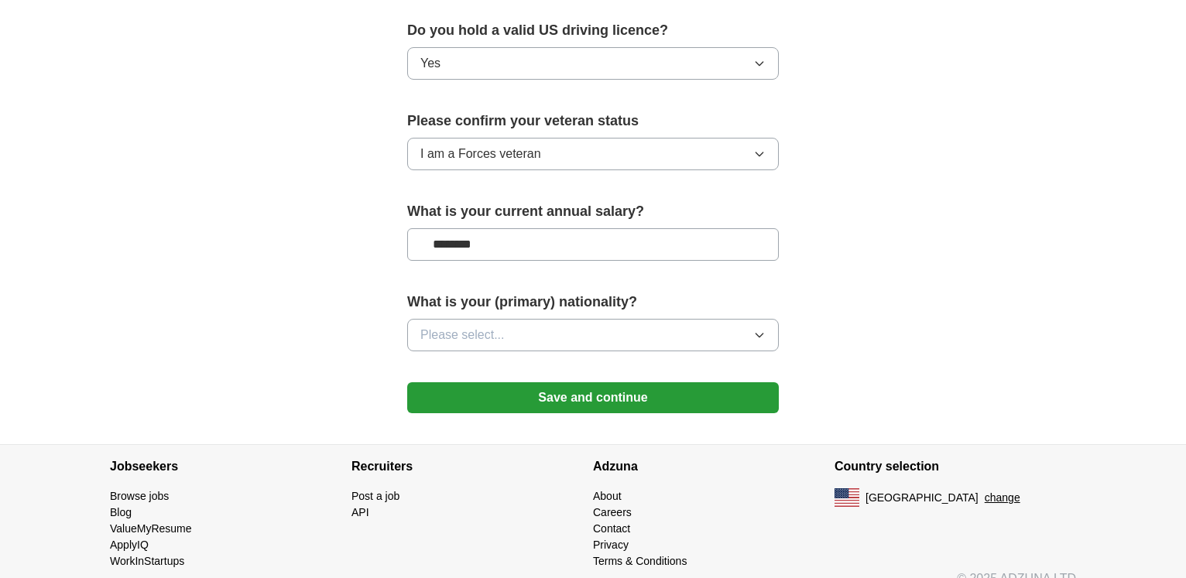
type input "********"
click at [762, 334] on icon "button" at bounding box center [758, 336] width 7 height 4
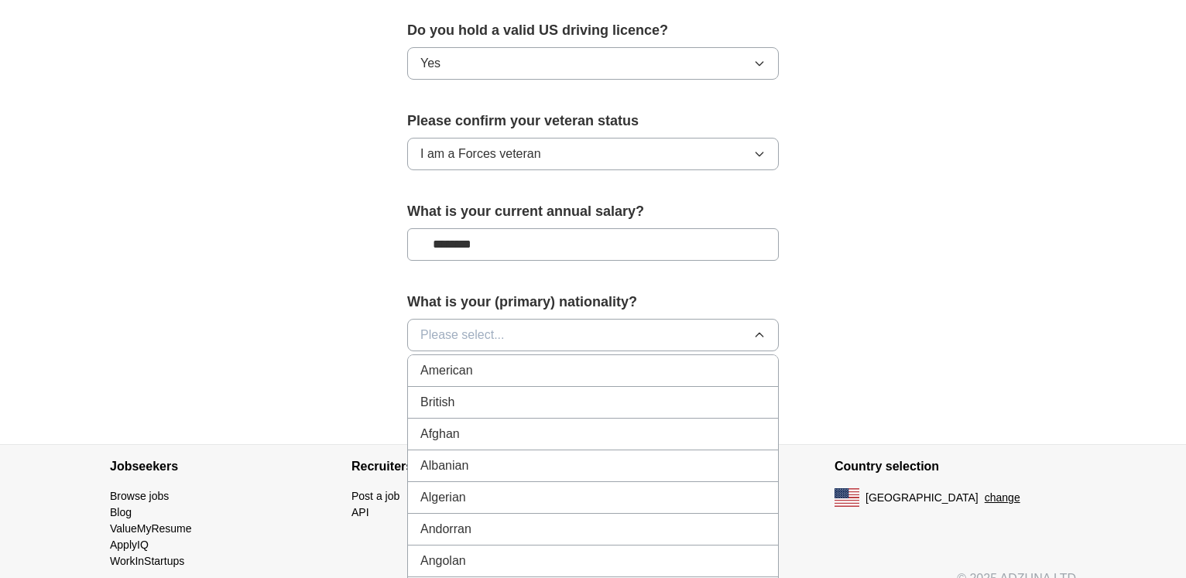
click at [488, 361] on div "American" at bounding box center [592, 370] width 345 height 19
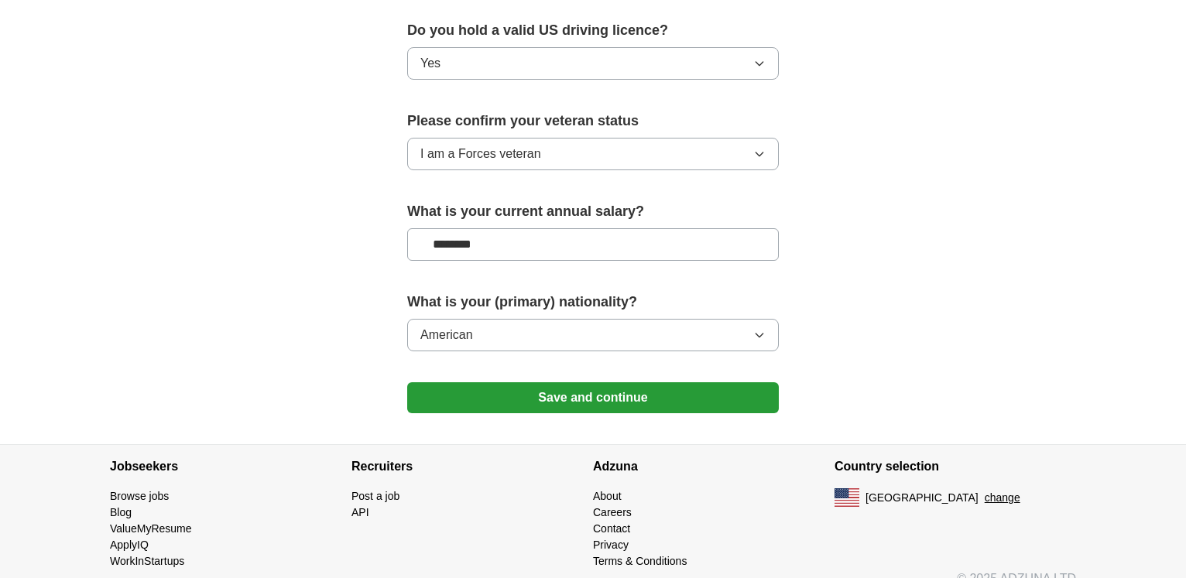
click at [629, 382] on button "Save and continue" at bounding box center [593, 397] width 372 height 31
